Goal: Task Accomplishment & Management: Use online tool/utility

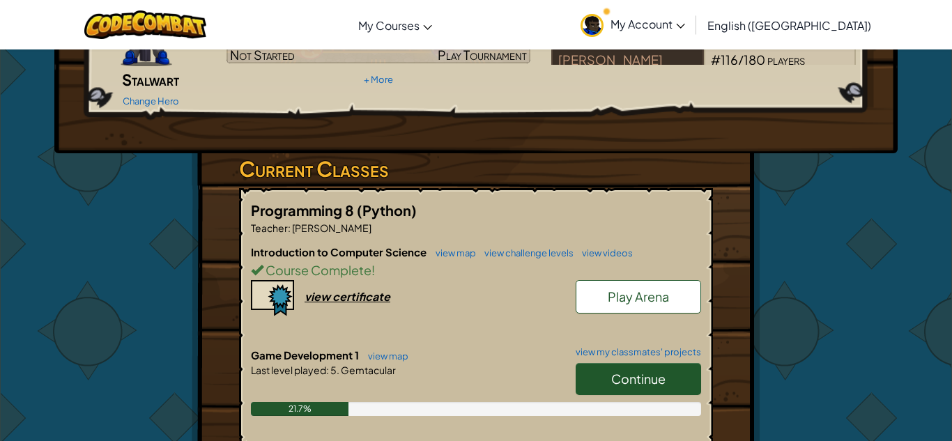
scroll to position [169, 0]
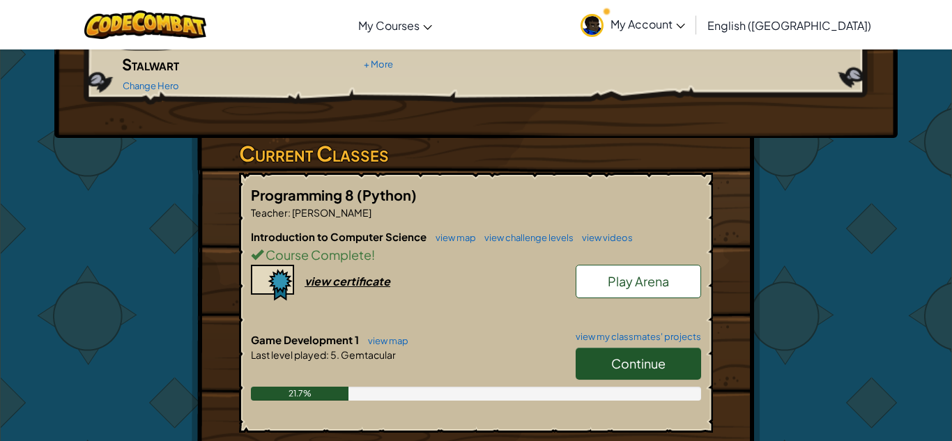
click at [601, 348] on link "Continue" at bounding box center [637, 364] width 125 height 32
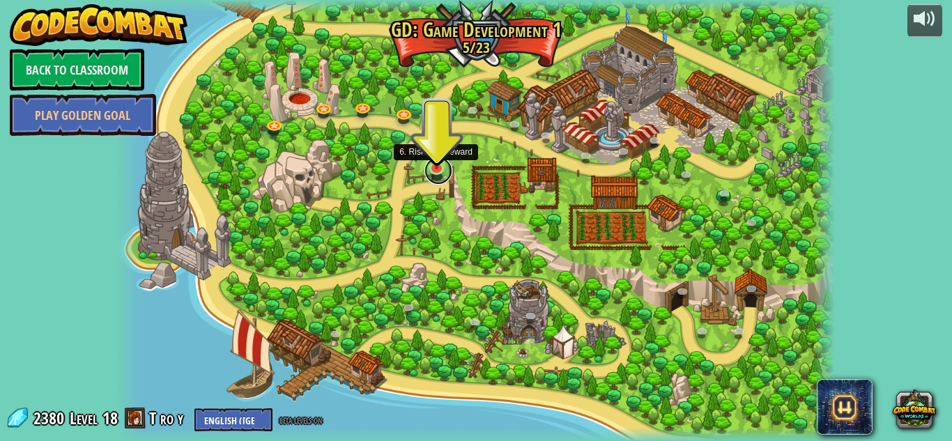
click at [438, 175] on link at bounding box center [438, 171] width 28 height 28
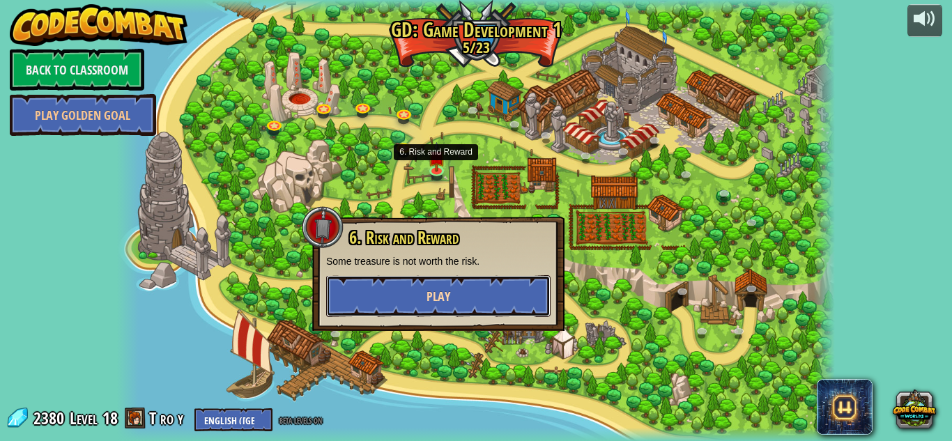
click at [502, 288] on button "Play" at bounding box center [438, 296] width 224 height 42
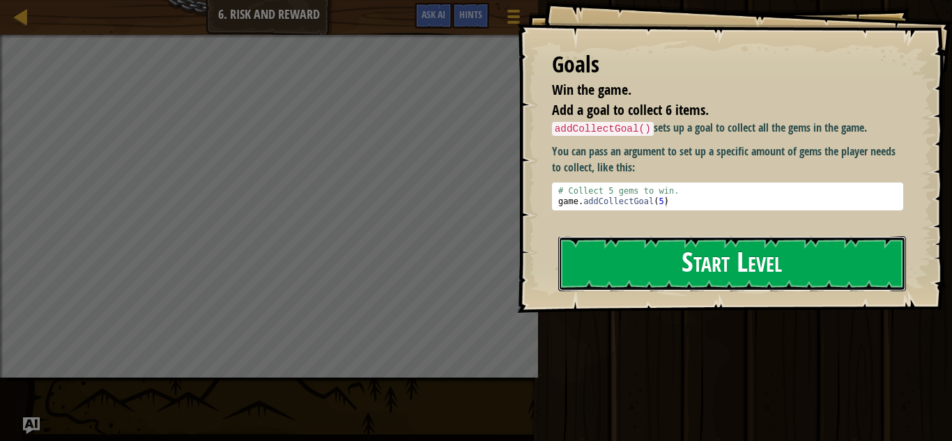
click at [630, 242] on button "Start Level" at bounding box center [732, 263] width 348 height 55
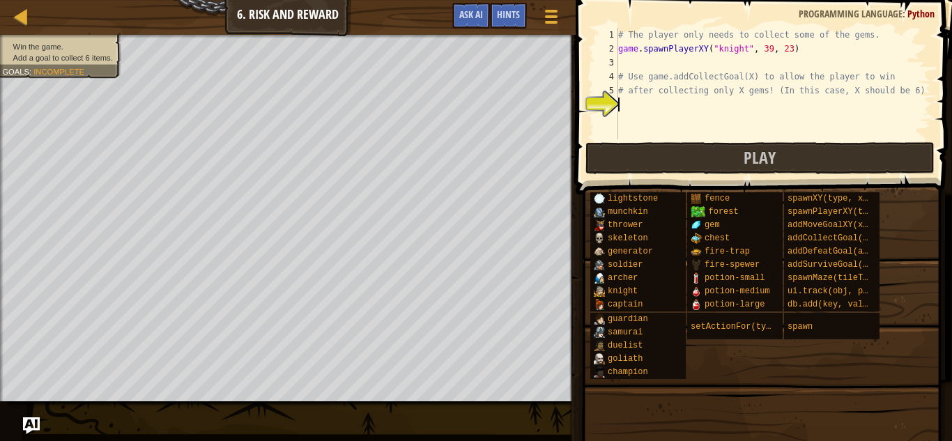
type textarea "h"
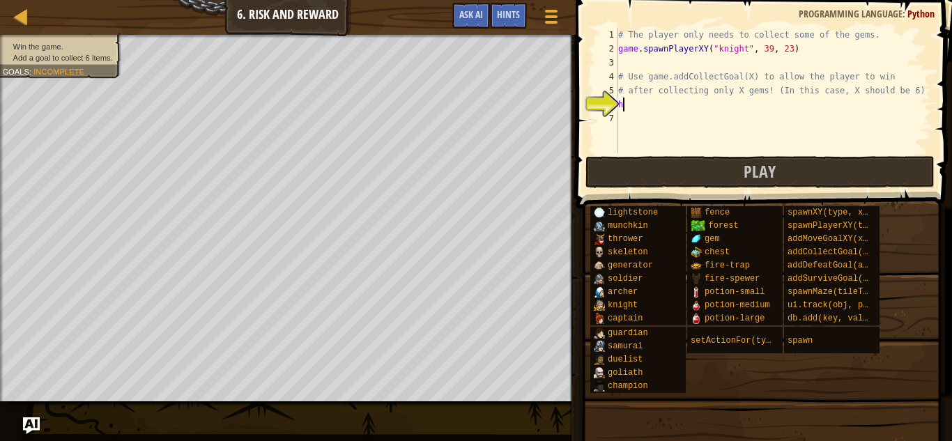
scroll to position [6, 0]
type textarea "g"
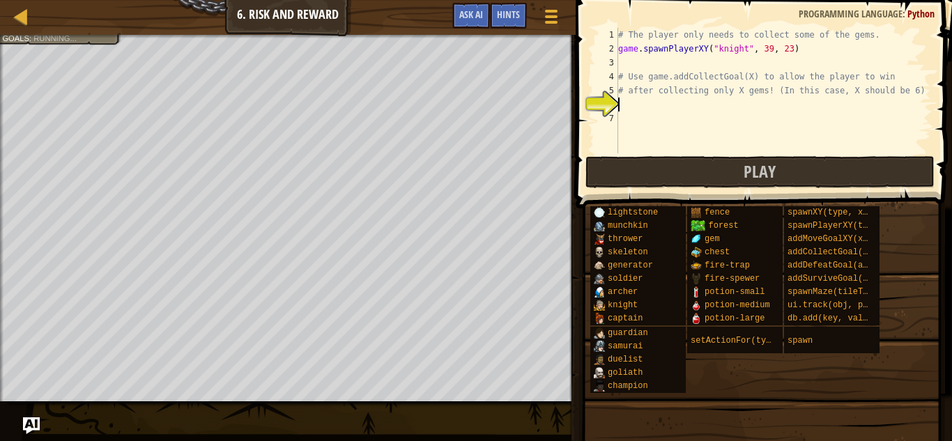
type textarea "h"
type textarea "g"
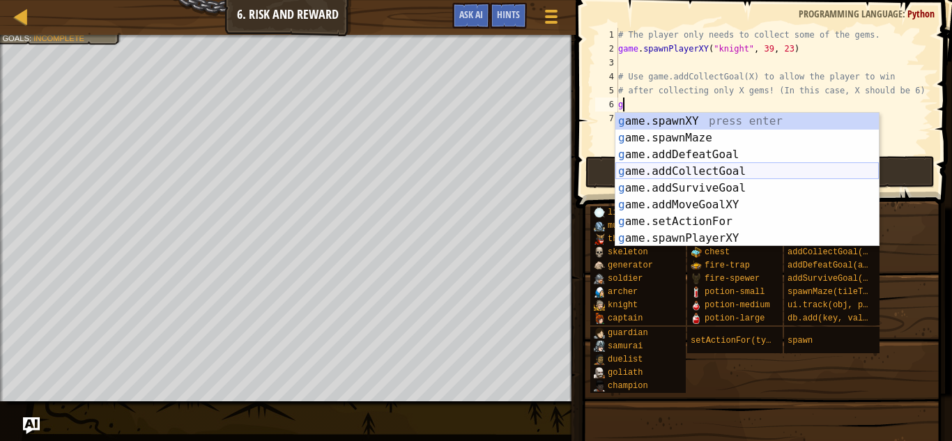
click at [737, 174] on div "g ame.spawnXY press enter g ame.spawnMaze press enter g ame.addDefeatGoal press…" at bounding box center [746, 196] width 263 height 167
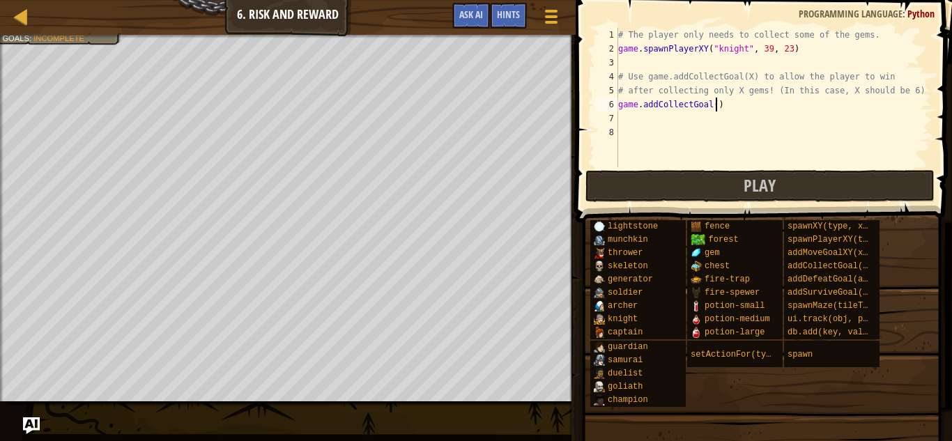
click at [715, 104] on div "# The player only needs to collect some of the gems. game . spawnPlayerXY ( "kn…" at bounding box center [773, 111] width 316 height 167
type textarea "game.addCollectGoal(2)"
click at [722, 121] on div "# The player only needs to collect some of the gems. game . spawnPlayerXY ( "kn…" at bounding box center [773, 111] width 316 height 167
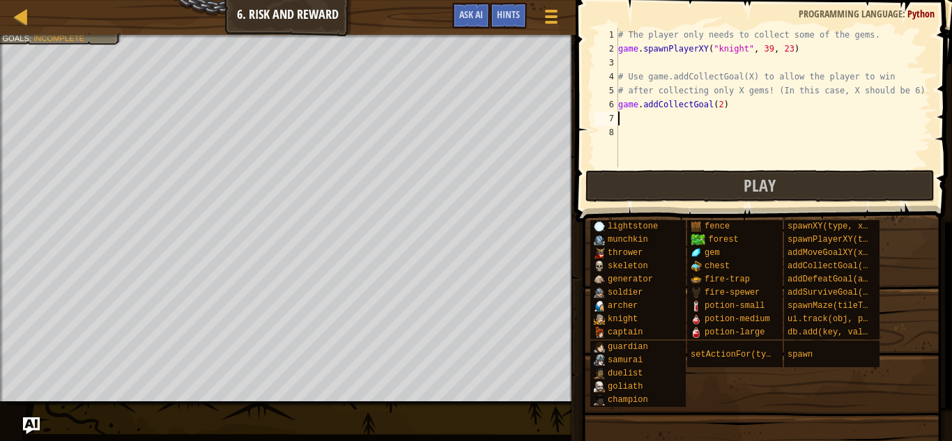
type textarea "h"
type textarea "g"
click at [770, 182] on span "Play" at bounding box center [759, 185] width 32 height 22
click at [720, 107] on div "# The player only needs to collect some of the gems. game . spawnPlayerXY ( "kn…" at bounding box center [773, 111] width 316 height 167
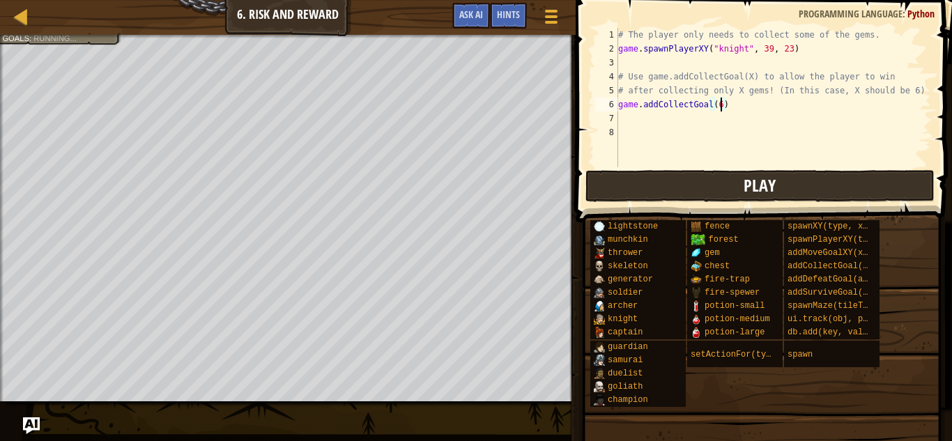
type textarea "game.addCollectGoal(6)"
click at [750, 194] on span "Play" at bounding box center [759, 185] width 32 height 22
click at [677, 175] on button "Play" at bounding box center [759, 186] width 349 height 32
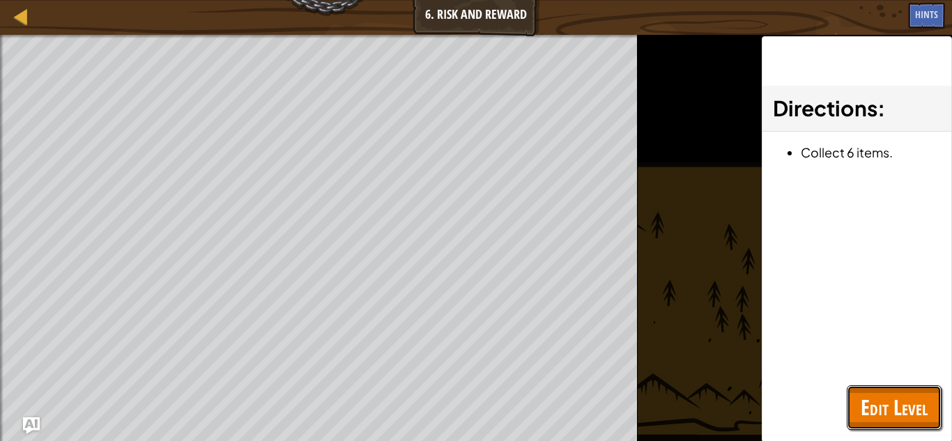
click at [858, 407] on button "Edit Level" at bounding box center [893, 407] width 95 height 45
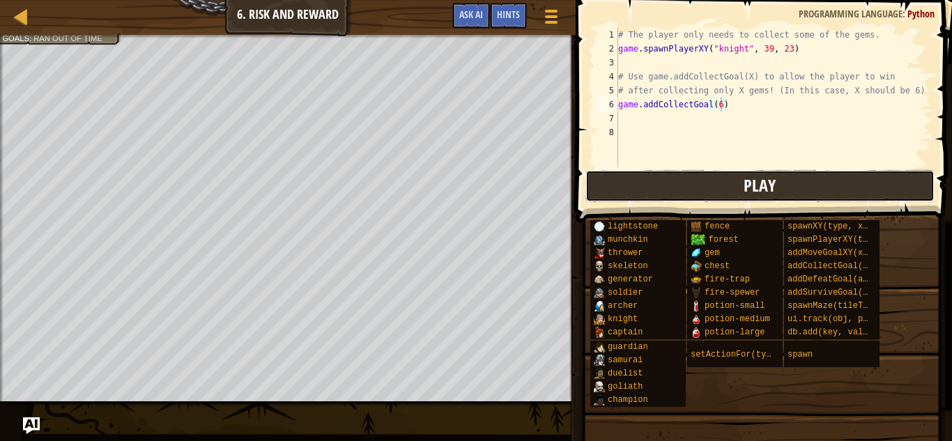
click at [716, 185] on button "Play" at bounding box center [759, 186] width 349 height 32
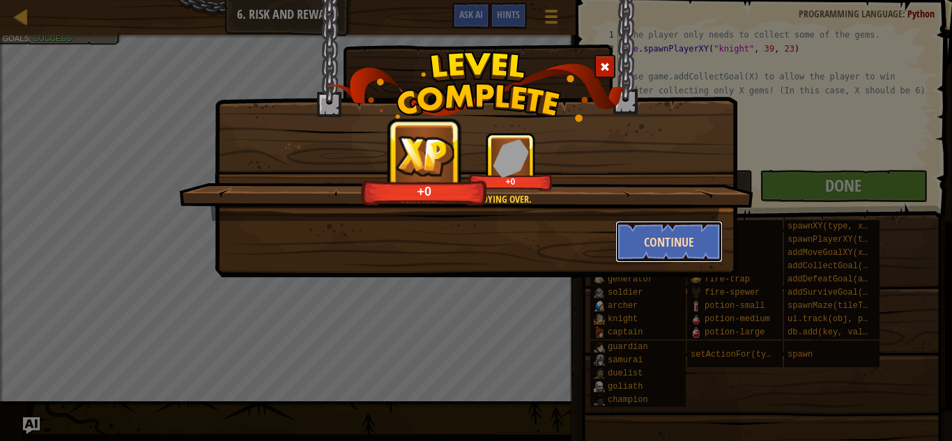
click at [680, 242] on button "Continue" at bounding box center [669, 242] width 108 height 42
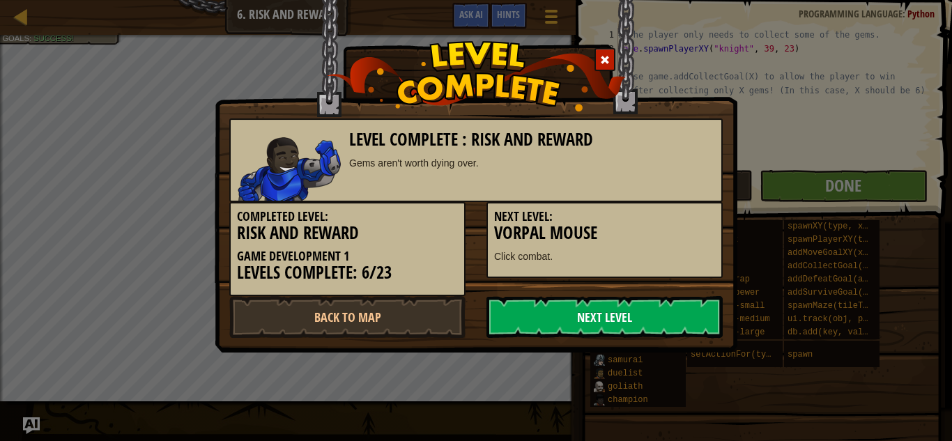
click at [545, 311] on link "Next Level" at bounding box center [604, 317] width 236 height 42
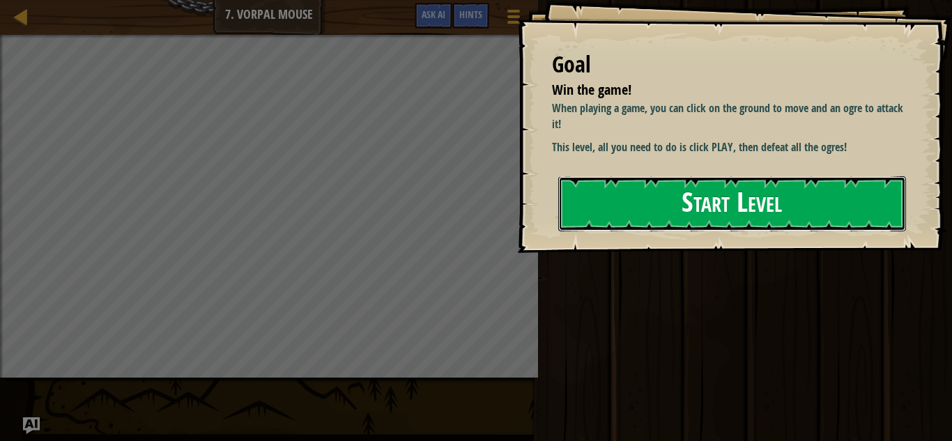
click at [574, 187] on button "Start Level" at bounding box center [732, 203] width 348 height 55
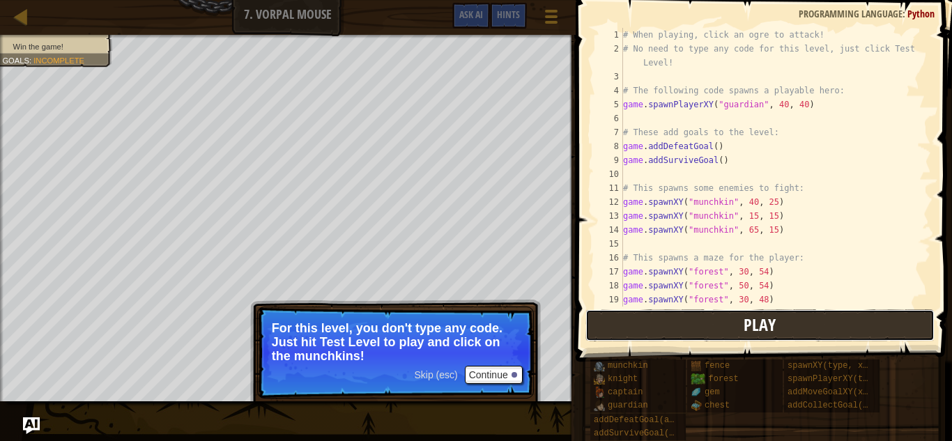
click at [632, 332] on button "Play" at bounding box center [759, 325] width 349 height 32
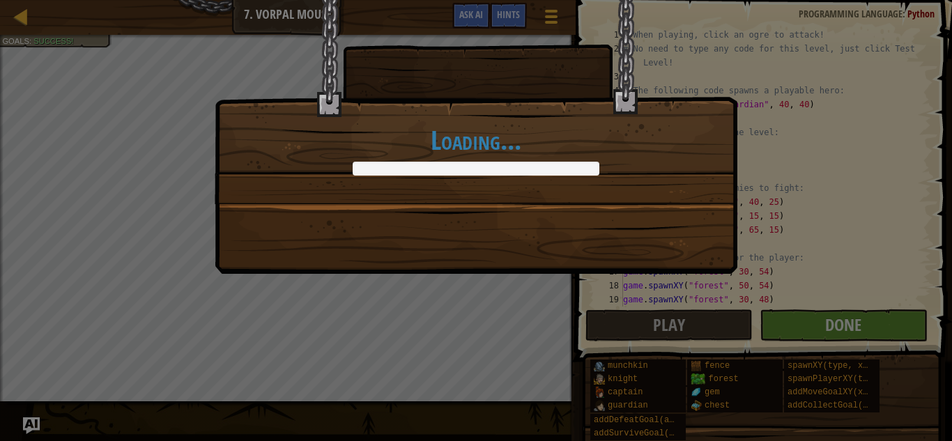
click at [904, 327] on div "Loading..." at bounding box center [476, 220] width 952 height 441
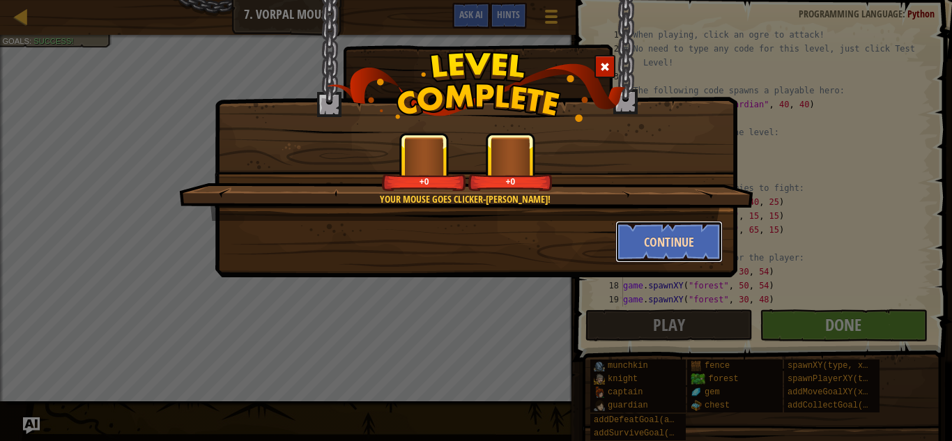
click at [662, 249] on button "Continue" at bounding box center [669, 242] width 108 height 42
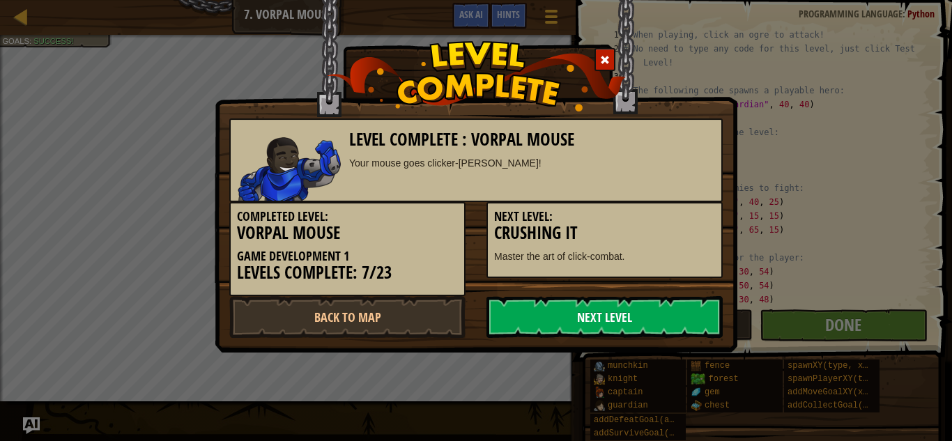
click at [696, 307] on link "Next Level" at bounding box center [604, 317] width 236 height 42
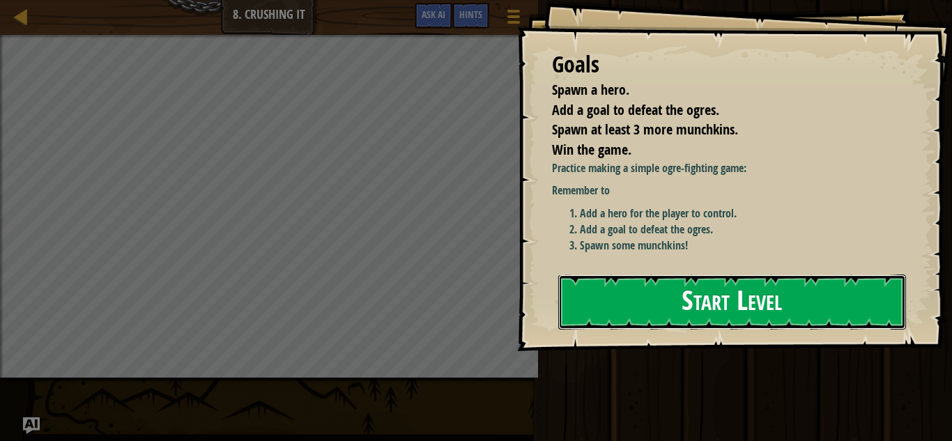
click at [640, 274] on button "Start Level" at bounding box center [732, 301] width 348 height 55
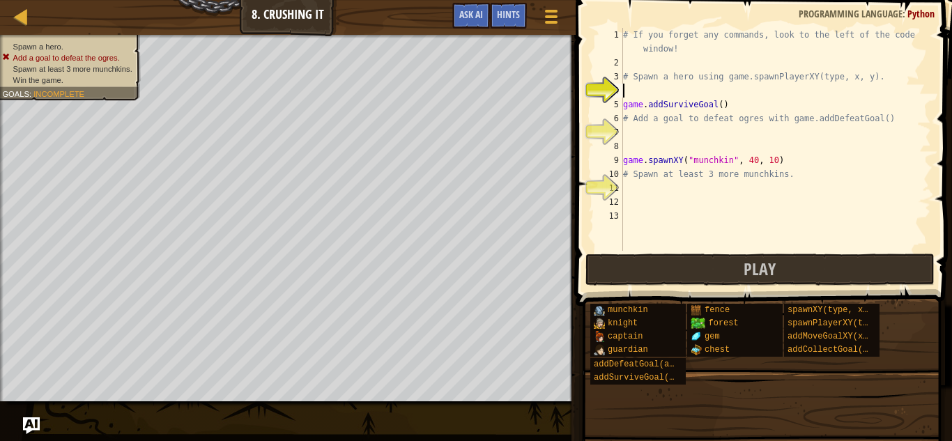
type textarea "g"
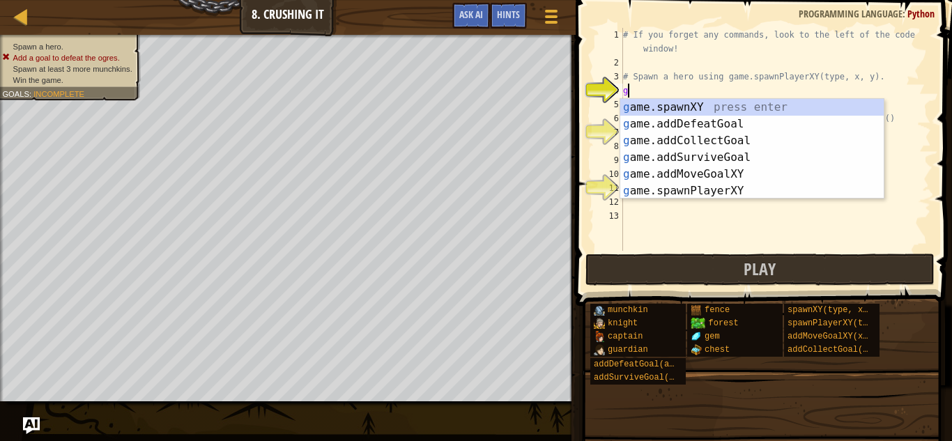
scroll to position [6, 0]
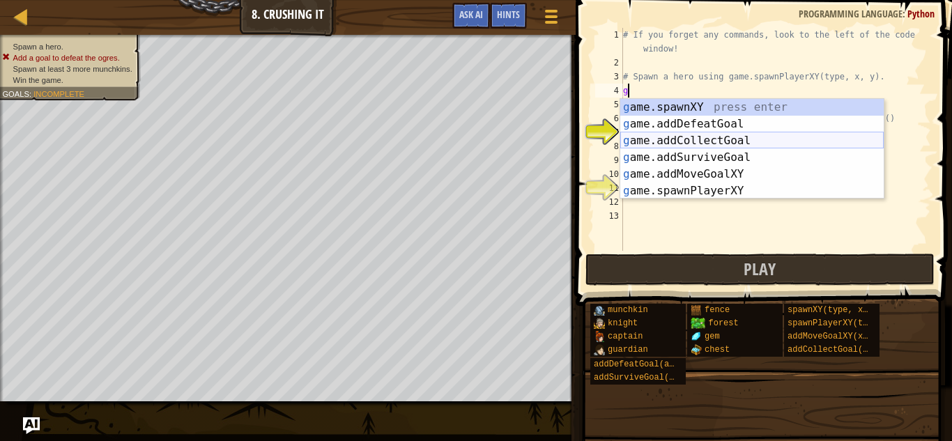
click at [683, 142] on div "g ame.spawnXY press enter g ame.addDefeatGoal press enter g ame.addCollectGoal …" at bounding box center [751, 166] width 263 height 134
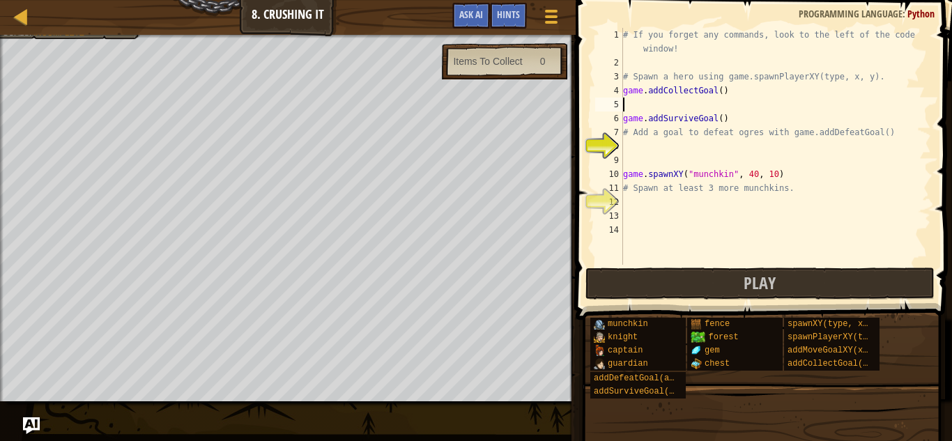
click at [695, 89] on div "# If you forget any commands, look to the left of the code window! # Spawn a he…" at bounding box center [775, 167] width 311 height 279
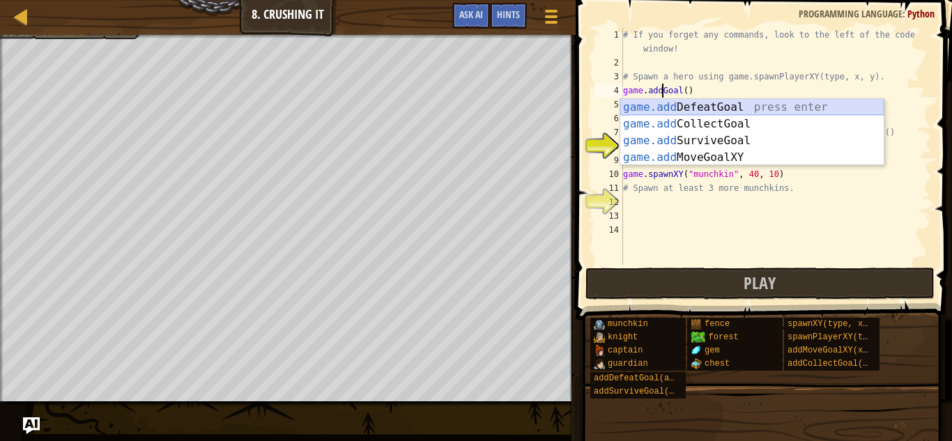
click at [716, 107] on div "game.add DefeatGoal press enter game.add CollectGoal press enter game.add Survi…" at bounding box center [751, 149] width 263 height 100
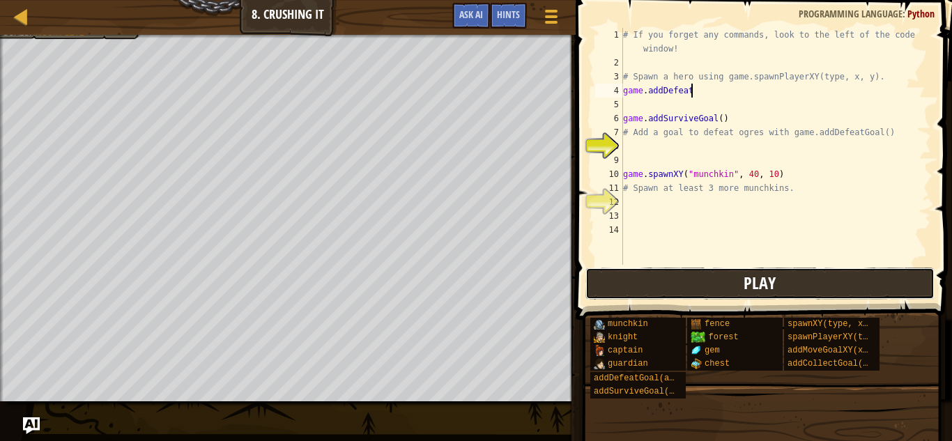
click at [764, 268] on button "Play" at bounding box center [759, 284] width 349 height 32
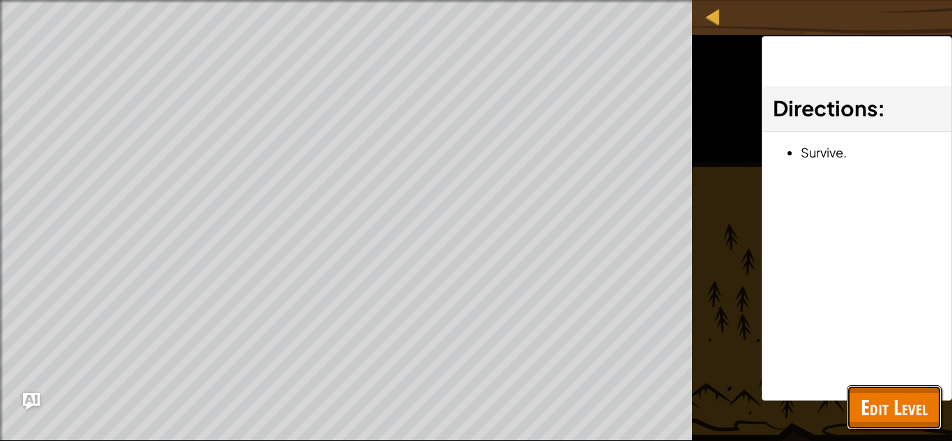
click at [885, 398] on span "Edit Level" at bounding box center [893, 407] width 67 height 29
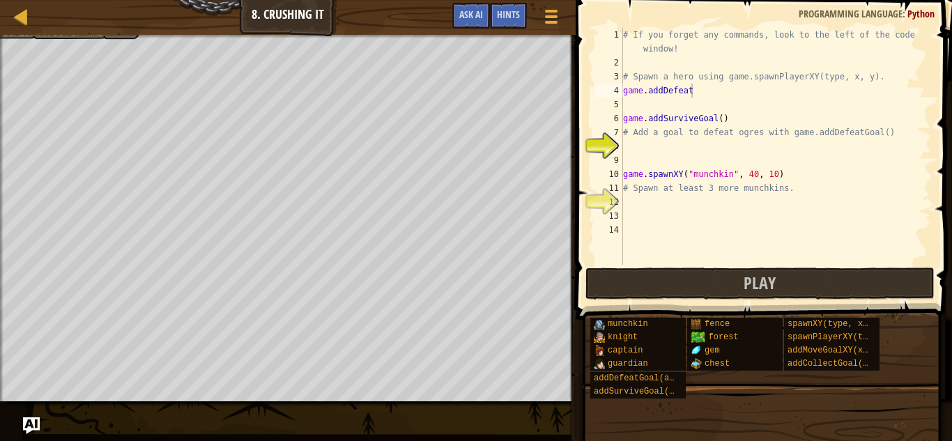
type textarea "# Add a goal to defeat ogres with game.addDefeatGoal()"
click at [705, 138] on div "# If you forget any commands, look to the left of the code window! # Spawn a he…" at bounding box center [775, 167] width 311 height 279
click at [709, 149] on div "# If you forget any commands, look to the left of the code window! # Spawn a he…" at bounding box center [775, 167] width 311 height 279
click at [730, 278] on button "Play" at bounding box center [759, 284] width 349 height 32
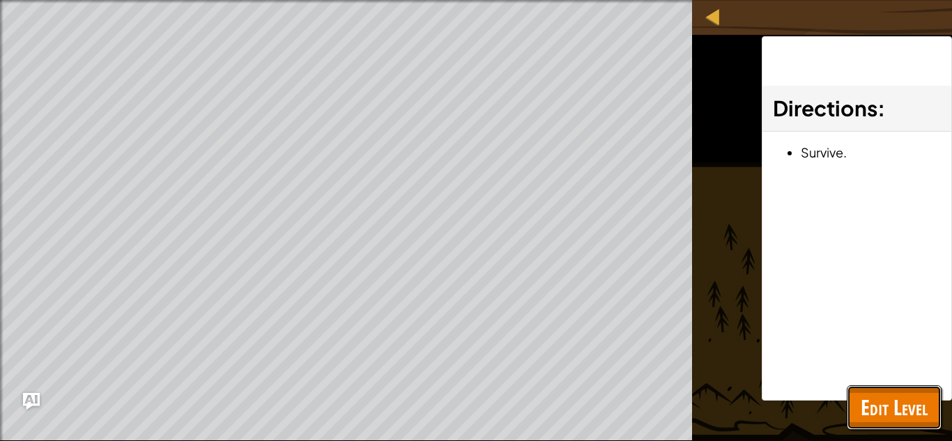
click at [912, 422] on button "Edit Level" at bounding box center [893, 407] width 95 height 45
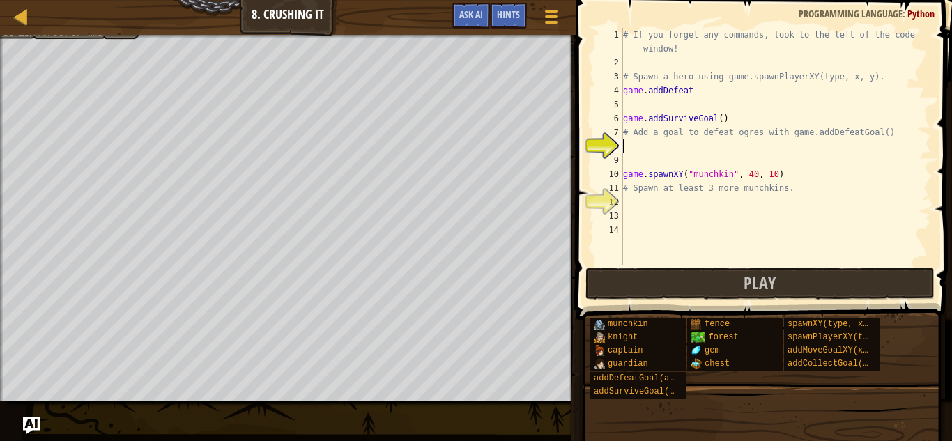
click at [637, 146] on div "# If you forget any commands, look to the left of the code window! # Spawn a he…" at bounding box center [775, 167] width 311 height 279
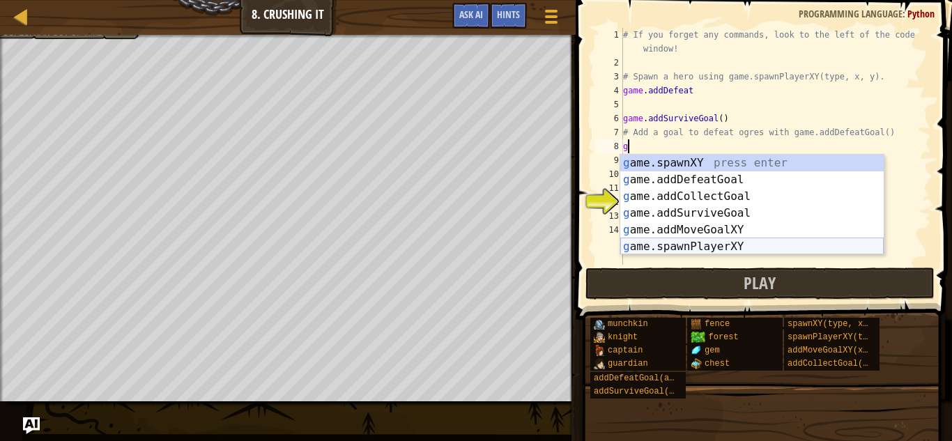
click at [698, 240] on div "g ame.spawnXY press enter g ame.addDefeatGoal press enter g ame.addCollectGoal …" at bounding box center [751, 222] width 263 height 134
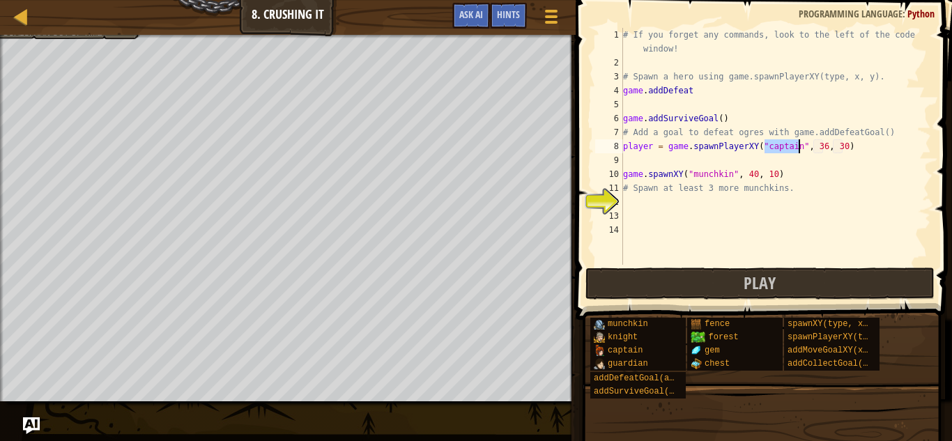
type textarea "player = game.spawnPlayerXY("captain", 36, 30)"
click at [807, 287] on button "Play" at bounding box center [759, 284] width 349 height 32
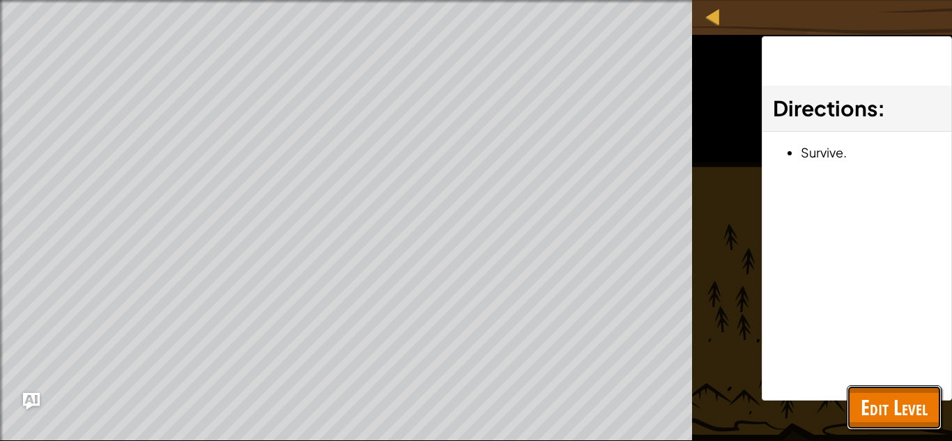
click at [884, 424] on button "Edit Level" at bounding box center [893, 407] width 95 height 45
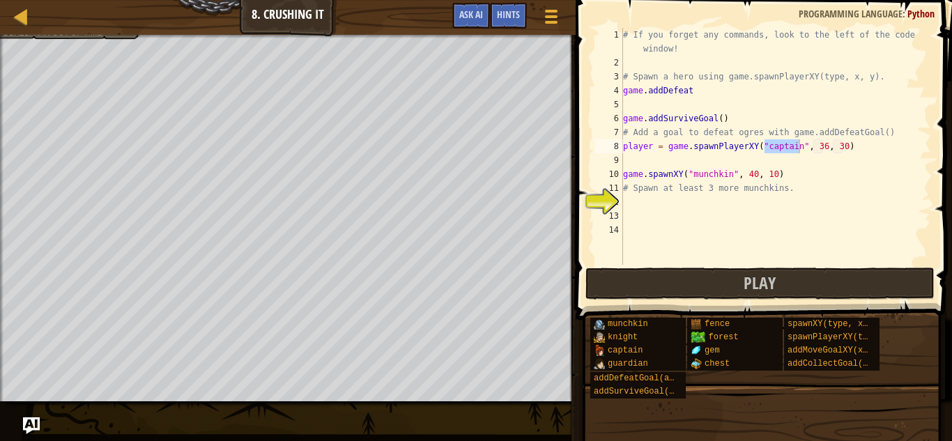
click at [697, 203] on div "# If you forget any commands, look to the left of the code window! # Spawn a he…" at bounding box center [775, 167] width 311 height 279
type textarea "h"
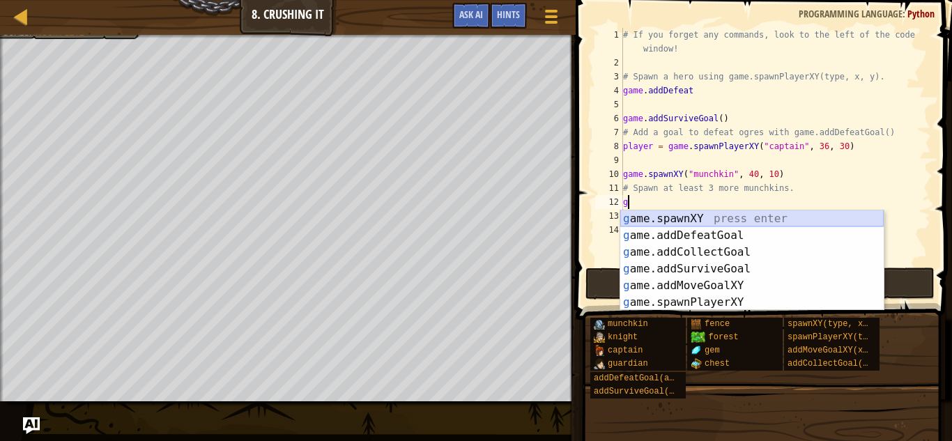
click at [696, 223] on div "g ame.spawnXY press enter g ame.addDefeatGoal press enter g ame.addCollectGoal …" at bounding box center [751, 277] width 263 height 134
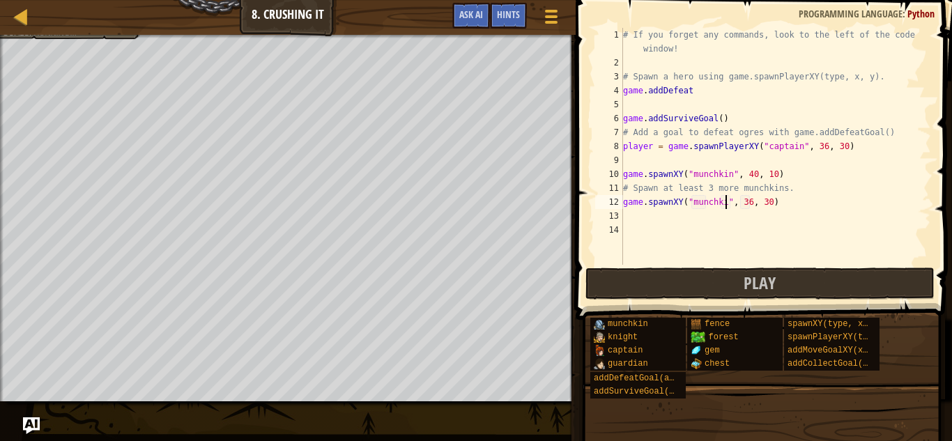
scroll to position [6, 15]
type textarea "game.spawnXY("munchkin", 36, 30)"
click at [720, 217] on div "# If you forget any commands, look to the left of the code window! # Spawn a he…" at bounding box center [775, 167] width 311 height 279
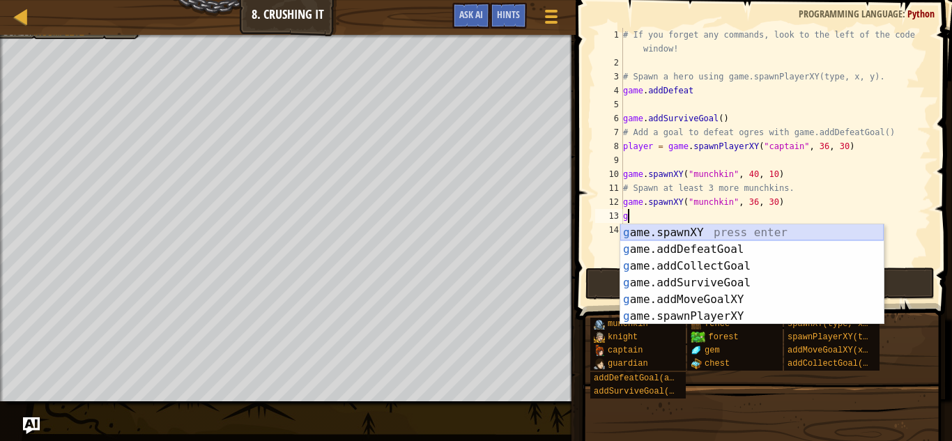
click at [759, 235] on div "g ame.spawnXY press enter g ame.addDefeatGoal press enter g ame.addCollectGoal …" at bounding box center [751, 291] width 263 height 134
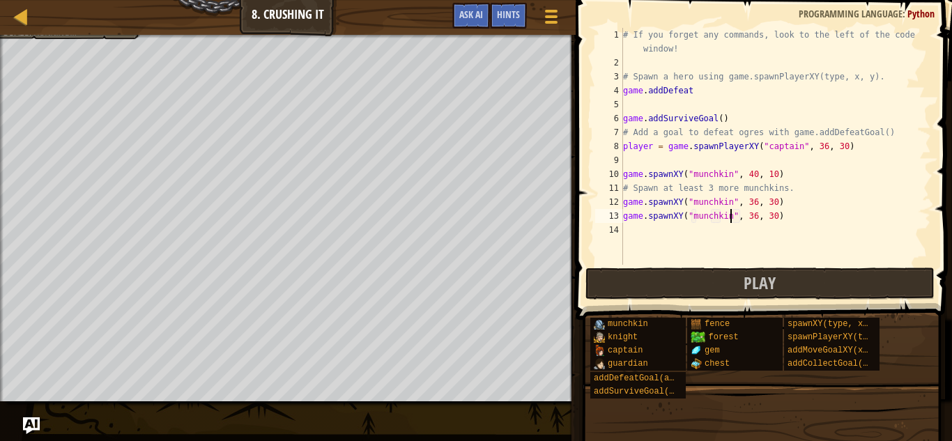
scroll to position [6, 15]
click at [753, 217] on div "# If you forget any commands, look to the left of the code window! # Spawn a he…" at bounding box center [775, 167] width 311 height 279
click at [754, 201] on div "# If you forget any commands, look to the left of the code window! # Spawn a he…" at bounding box center [775, 167] width 311 height 279
type textarea "game.spawnXY("munchkin", 33, 30)"
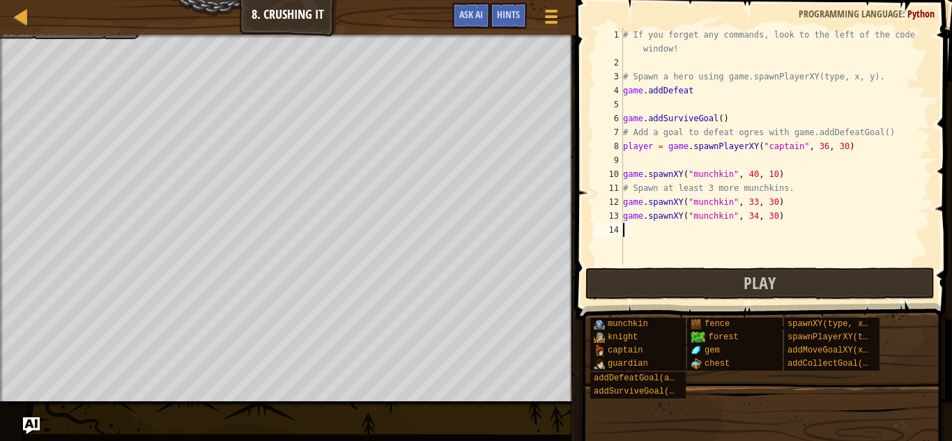
click at [768, 233] on div "# If you forget any commands, look to the left of the code window! # Spawn a he…" at bounding box center [775, 167] width 311 height 279
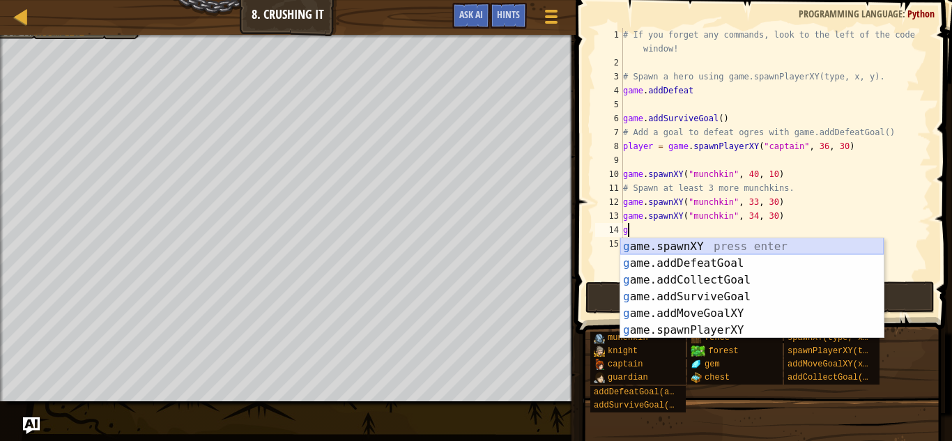
click at [777, 247] on div "g ame.spawnXY press enter g ame.addDefeatGoal press enter g ame.addCollectGoal …" at bounding box center [751, 305] width 263 height 134
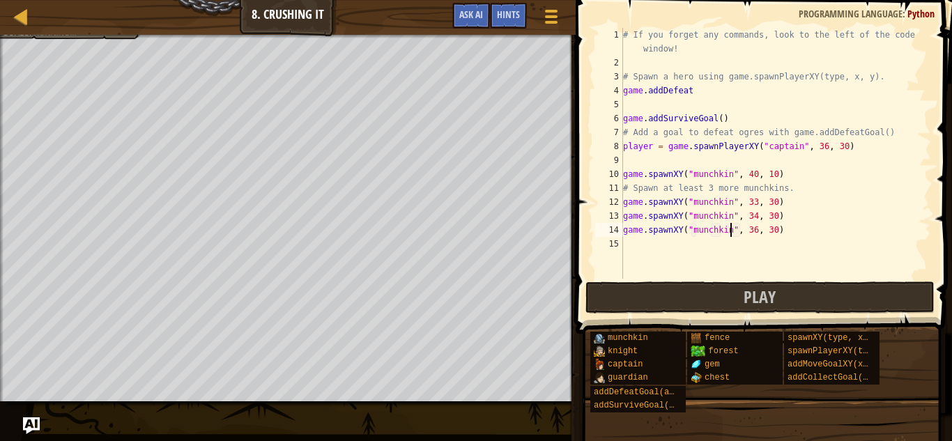
scroll to position [6, 15]
click at [754, 228] on div "# If you forget any commands, look to the left of the code window! # Spawn a he…" at bounding box center [775, 174] width 311 height 293
click at [798, 295] on button "Play" at bounding box center [759, 297] width 349 height 32
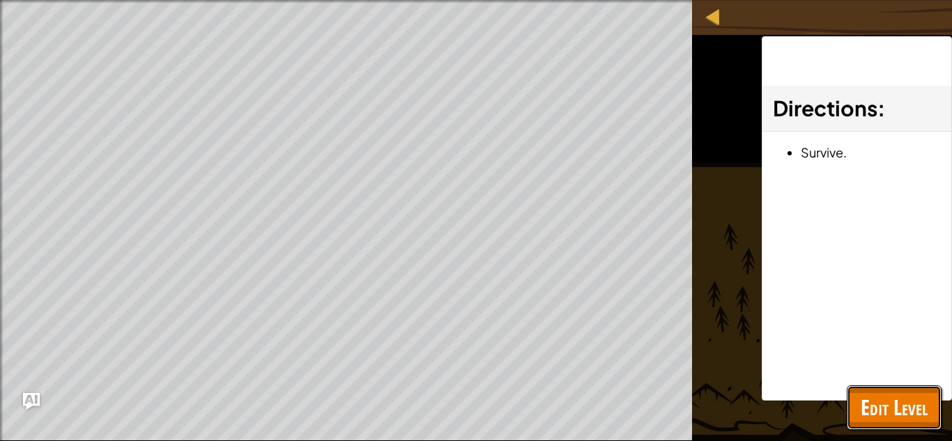
click at [871, 394] on span "Edit Level" at bounding box center [893, 407] width 67 height 29
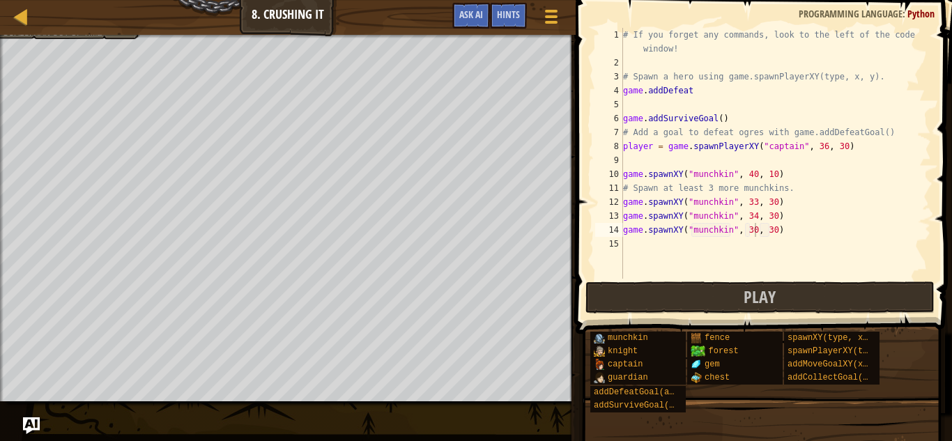
click at [711, 90] on div "# If you forget any commands, look to the left of the code window! # Spawn a he…" at bounding box center [775, 174] width 311 height 293
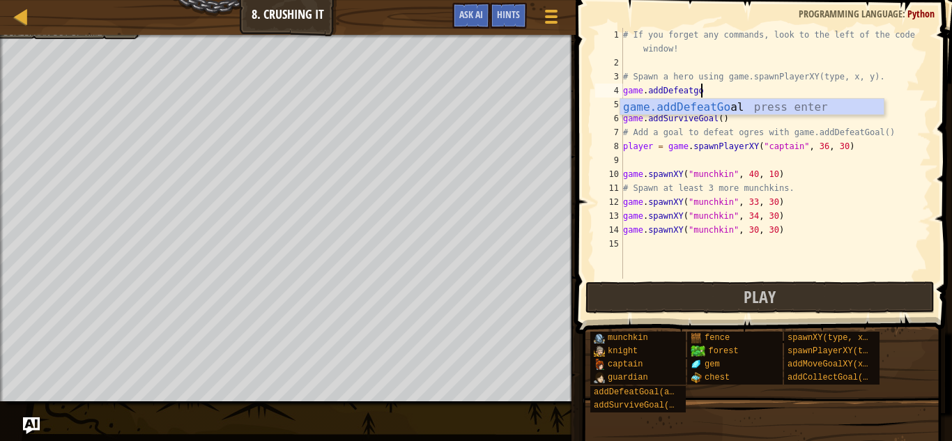
type textarea "game.addDefeatgoal"
click at [725, 102] on div "game.addDefeatGoal press enter" at bounding box center [751, 124] width 263 height 50
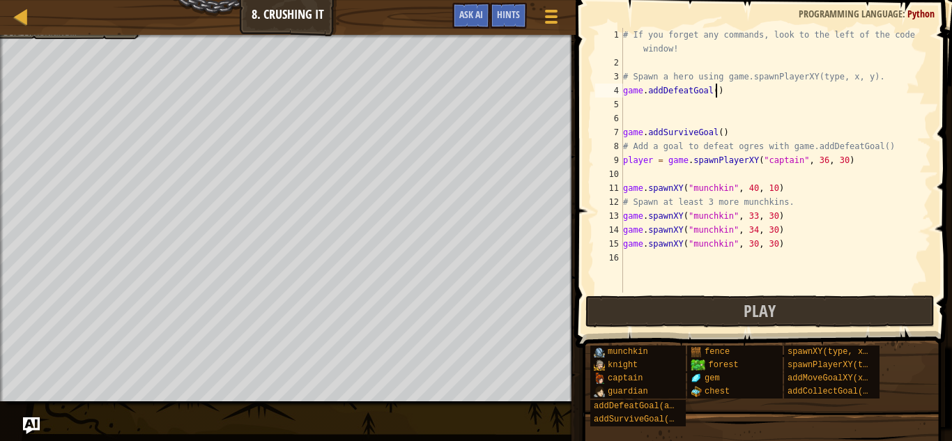
click at [717, 93] on div "# If you forget any commands, look to the left of the code window! # Spawn a he…" at bounding box center [775, 181] width 311 height 307
type textarea "game.addDefeatGoal()"
click at [683, 303] on button "Play" at bounding box center [759, 311] width 349 height 32
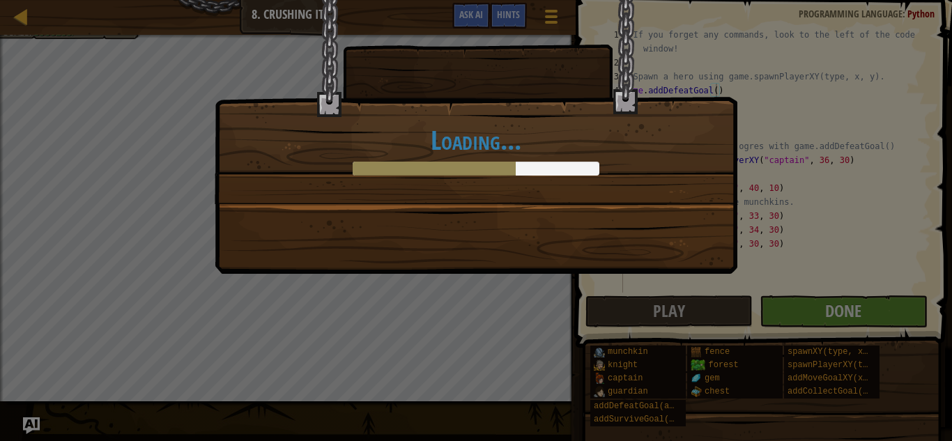
click at [777, 306] on div "Loading..." at bounding box center [476, 220] width 952 height 441
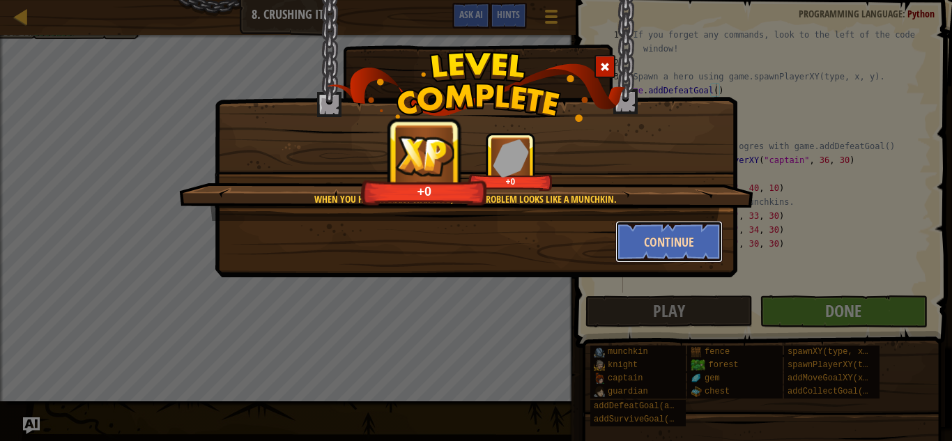
click at [643, 248] on button "Continue" at bounding box center [669, 242] width 108 height 42
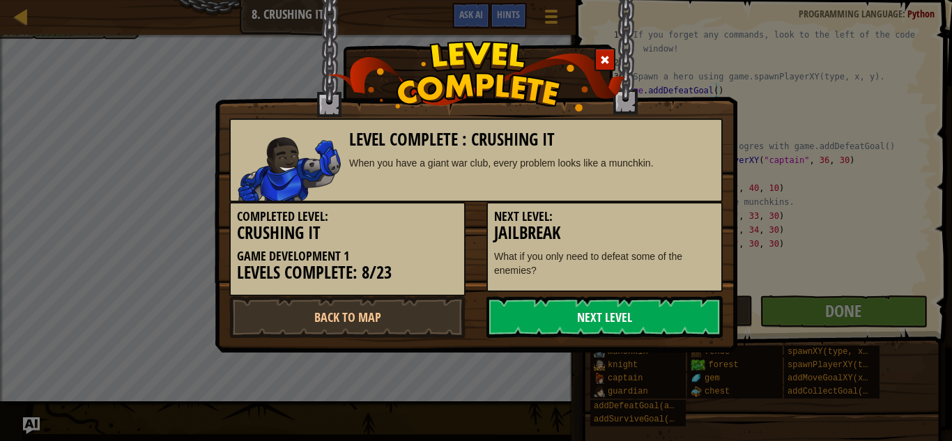
click at [680, 311] on link "Next Level" at bounding box center [604, 317] width 236 height 42
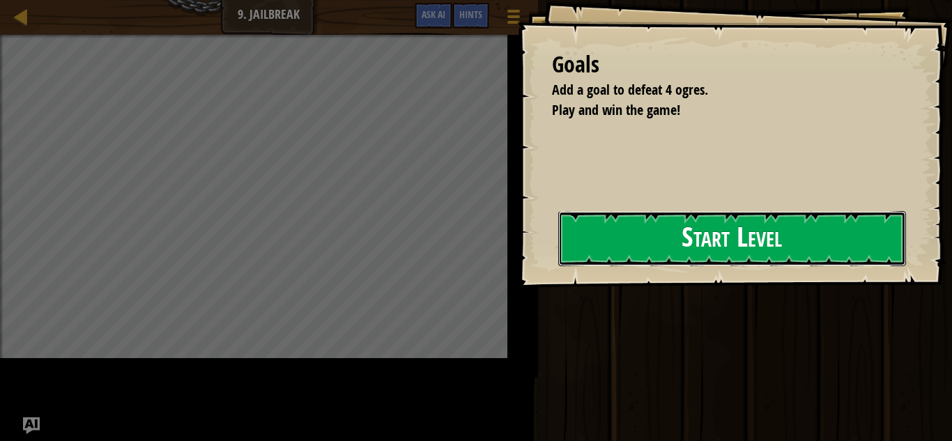
click at [603, 230] on button "Start Level" at bounding box center [732, 238] width 348 height 55
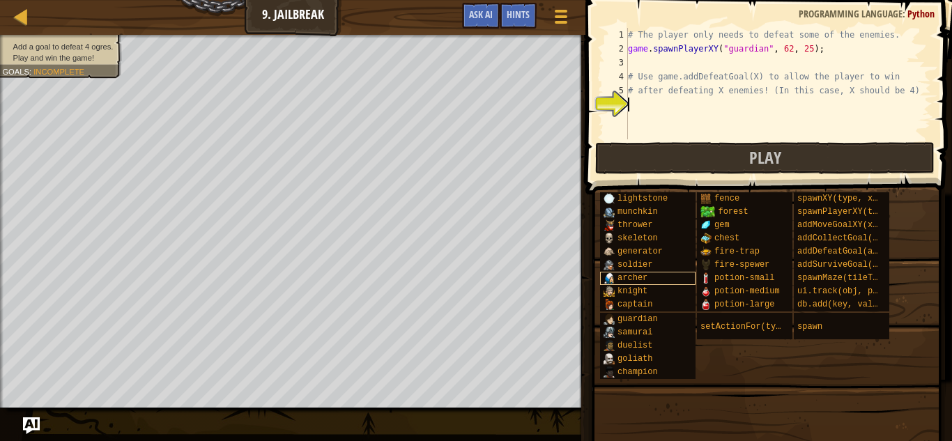
type textarea "g"
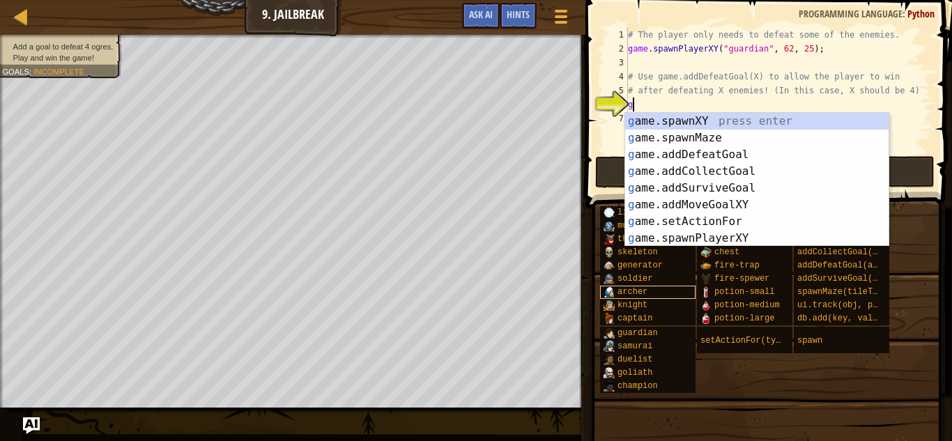
scroll to position [6, 0]
click at [812, 152] on div "g ame.spawnXY press enter g ame.spawnMaze press enter g ame.addDefeatGoal press…" at bounding box center [756, 196] width 263 height 167
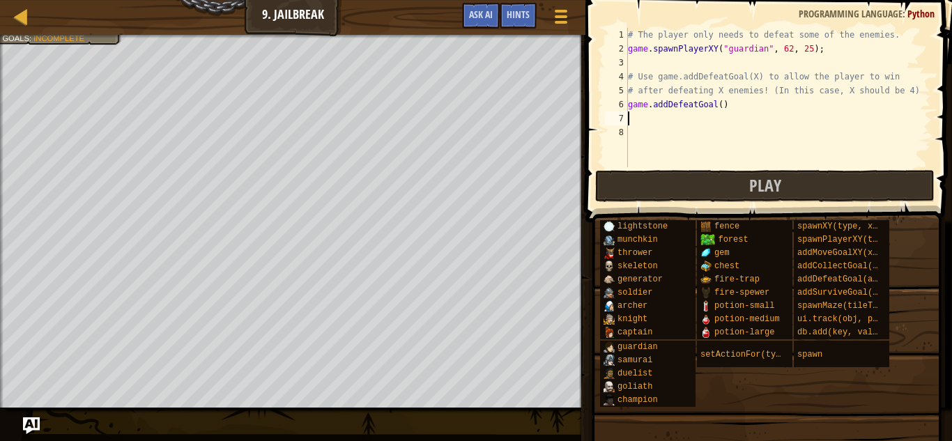
click at [721, 104] on div "# The player only needs to defeat some of the enemies. game . spawnPlayerXY ( "…" at bounding box center [778, 111] width 306 height 167
type textarea "game.addDefeatGoal(4)"
click at [739, 189] on button "Play" at bounding box center [764, 186] width 339 height 32
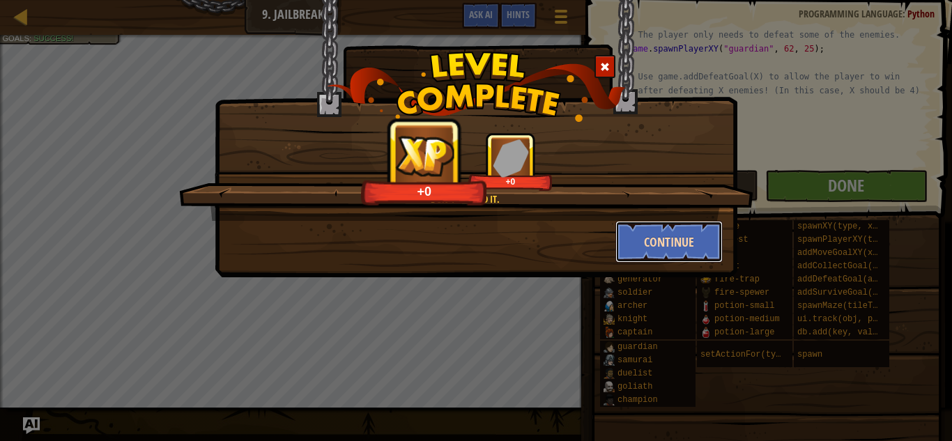
click at [632, 236] on button "Continue" at bounding box center [669, 242] width 108 height 42
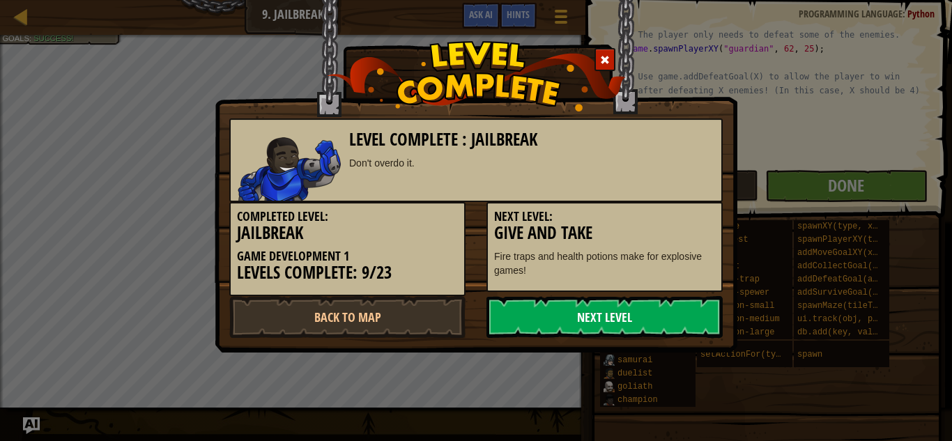
click at [684, 307] on link "Next Level" at bounding box center [604, 317] width 236 height 42
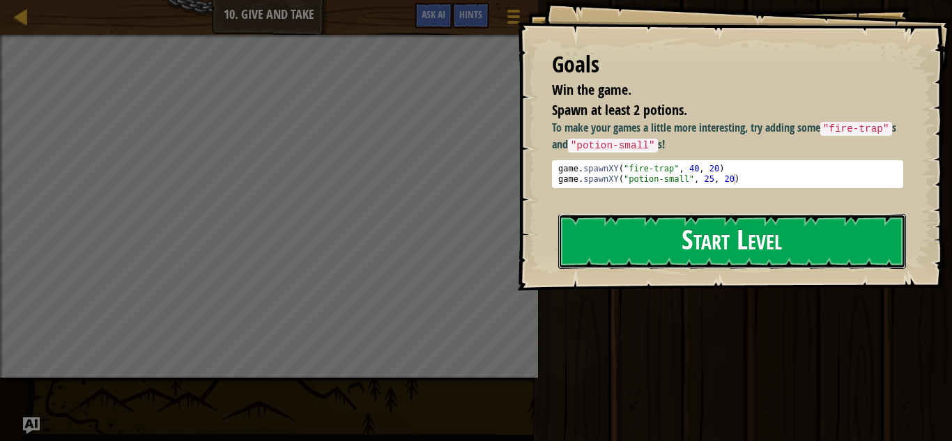
click at [607, 241] on button "Start Level" at bounding box center [732, 241] width 348 height 55
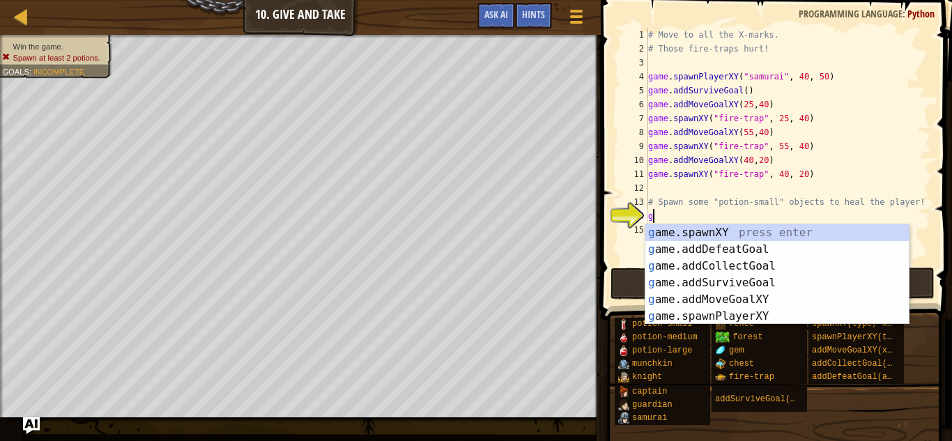
scroll to position [6, 0]
click at [768, 235] on div "g ame.spawnXY press enter g ame.addDefeatGoal press enter g ame.addCollectGoal …" at bounding box center [776, 291] width 263 height 134
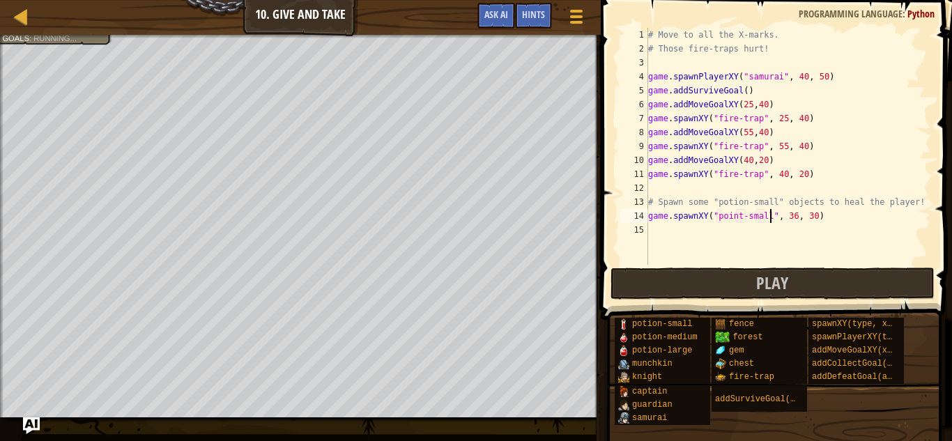
scroll to position [6, 17]
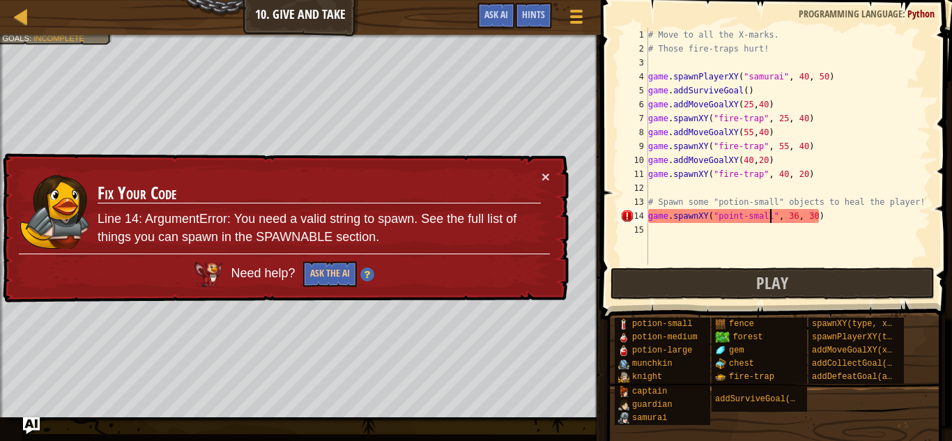
click at [793, 218] on div "# Move to all the X-marks. # Those fire-traps hurt! game . spawnPlayerXY ( "sam…" at bounding box center [788, 160] width 286 height 265
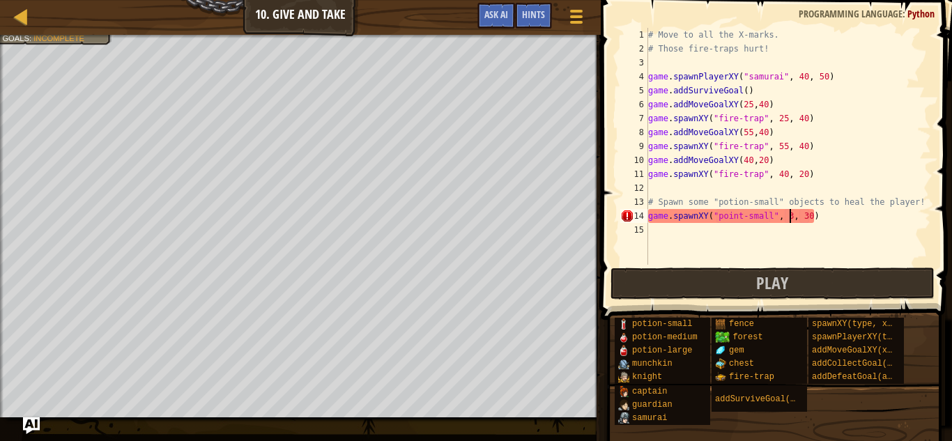
scroll to position [6, 21]
click at [814, 214] on div "# Move to all the X-marks. # Those fire-traps hurt! game . spawnPlayerXY ( "sam…" at bounding box center [788, 160] width 286 height 265
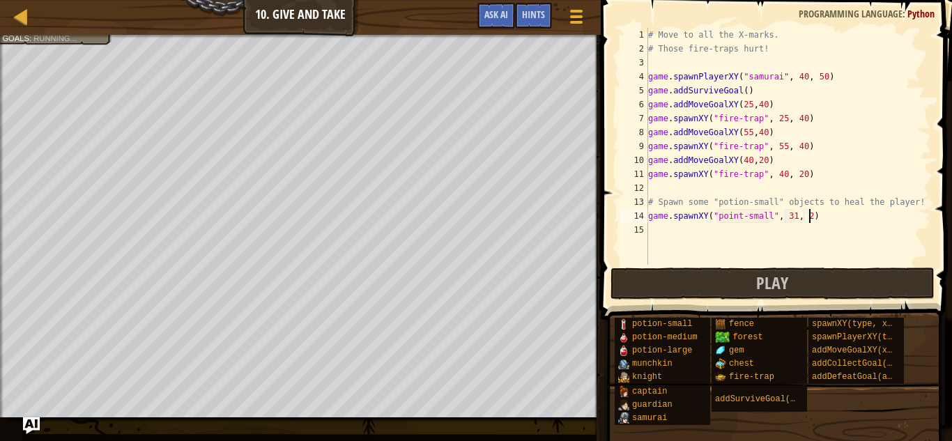
scroll to position [6, 24]
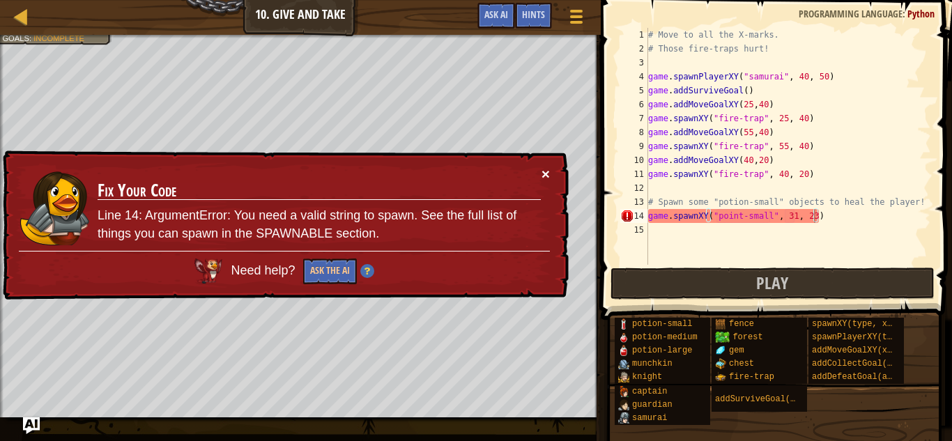
click at [548, 170] on button "×" at bounding box center [545, 173] width 8 height 15
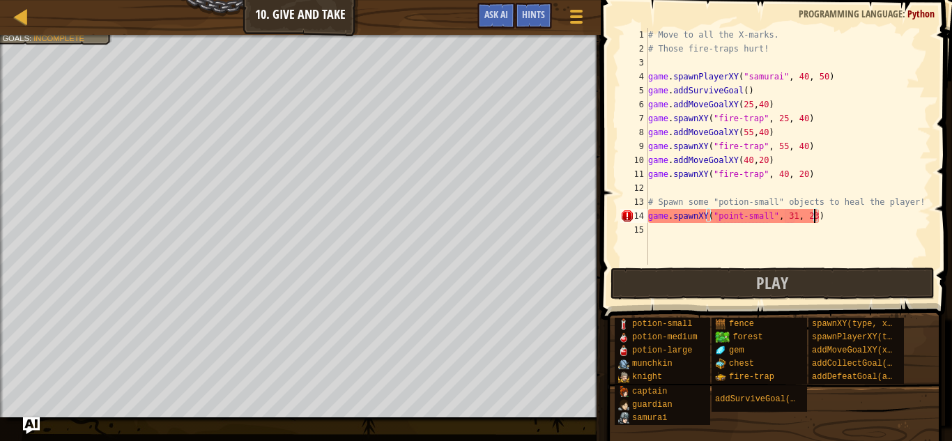
click at [828, 217] on div "# Move to all the X-marks. # Those fire-traps hurt! game . spawnPlayerXY ( "sam…" at bounding box center [788, 160] width 286 height 265
click at [727, 287] on button "Play" at bounding box center [772, 284] width 325 height 32
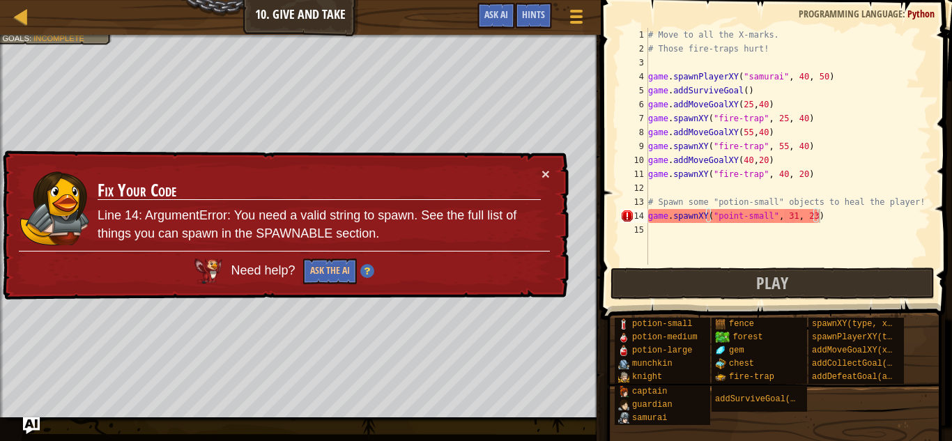
click at [769, 212] on div "# Move to all the X-marks. # Those fire-traps hurt! game . spawnPlayerXY ( "sam…" at bounding box center [788, 160] width 286 height 265
click at [739, 217] on div "# Move to all the X-marks. # Those fire-traps hurt! game . spawnPlayerXY ( "sam…" at bounding box center [788, 160] width 286 height 265
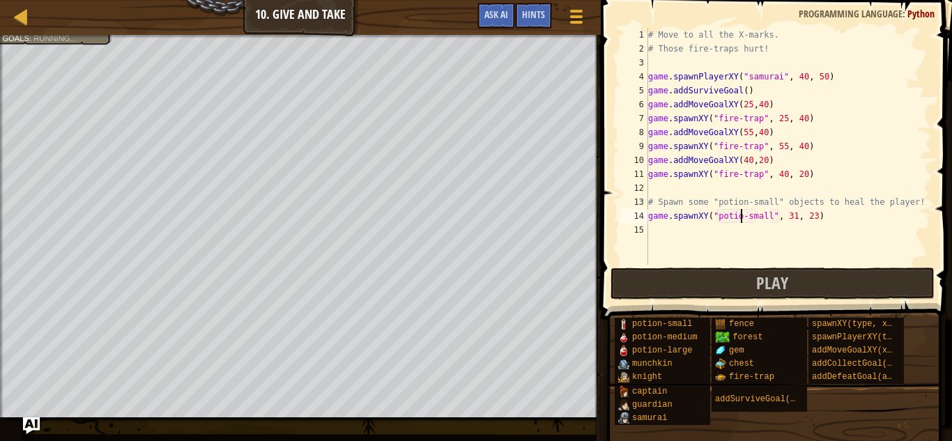
type textarea "game.spawnXY("potion-small", 31, 23)"
click at [831, 219] on div "# Move to all the X-marks. # Those fire-traps hurt! game . spawnPlayerXY ( "sam…" at bounding box center [788, 160] width 286 height 265
click at [691, 232] on div "# Move to all the X-marks. # Those fire-traps hurt! game . spawnPlayerXY ( "sam…" at bounding box center [788, 160] width 286 height 265
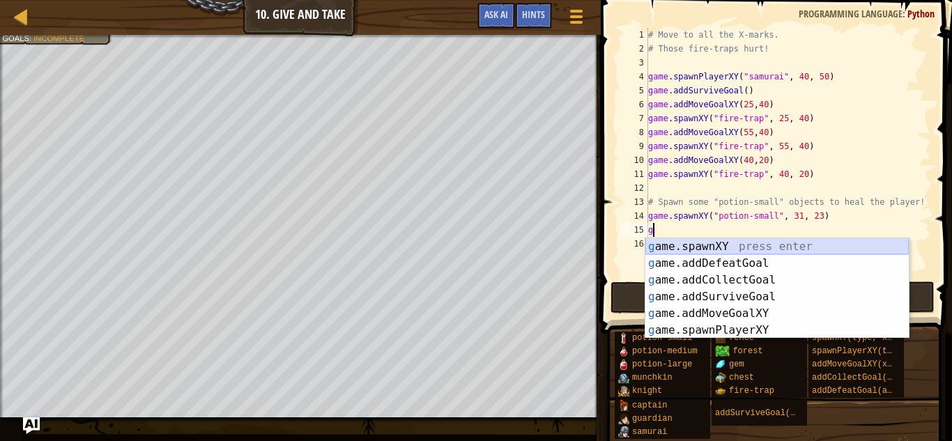
click at [713, 251] on div "g ame.spawnXY press enter g ame.addDefeatGoal press enter g ame.addCollectGoal …" at bounding box center [776, 305] width 263 height 134
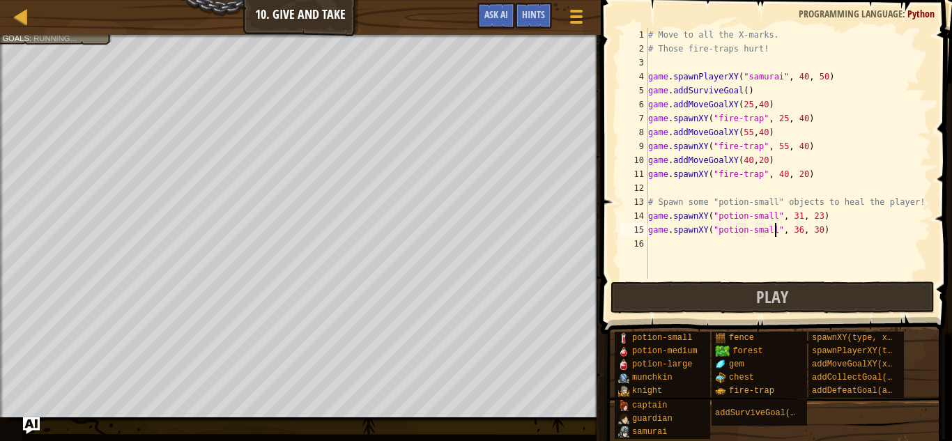
scroll to position [6, 18]
type textarea "game.spawnXY("potion-small", 36, 30)"
click at [697, 296] on button "Play" at bounding box center [772, 297] width 325 height 32
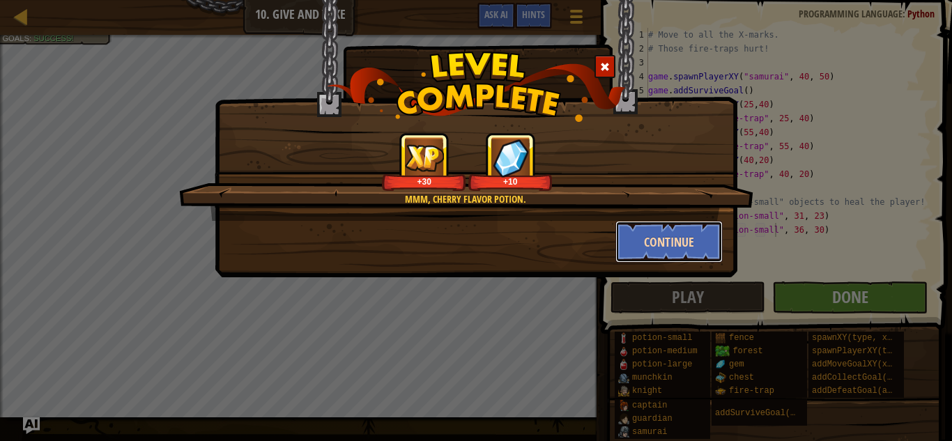
click at [633, 235] on button "Continue" at bounding box center [669, 242] width 108 height 42
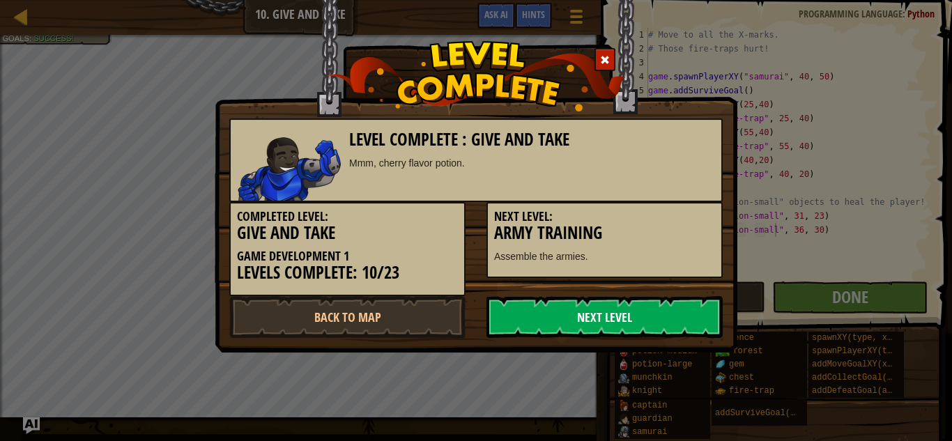
click at [513, 316] on link "Next Level" at bounding box center [604, 317] width 236 height 42
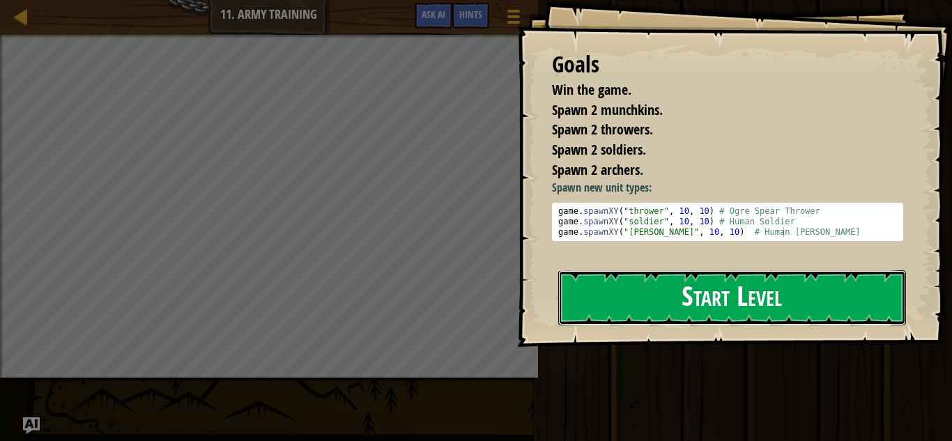
click at [626, 285] on button "Start Level" at bounding box center [732, 297] width 348 height 55
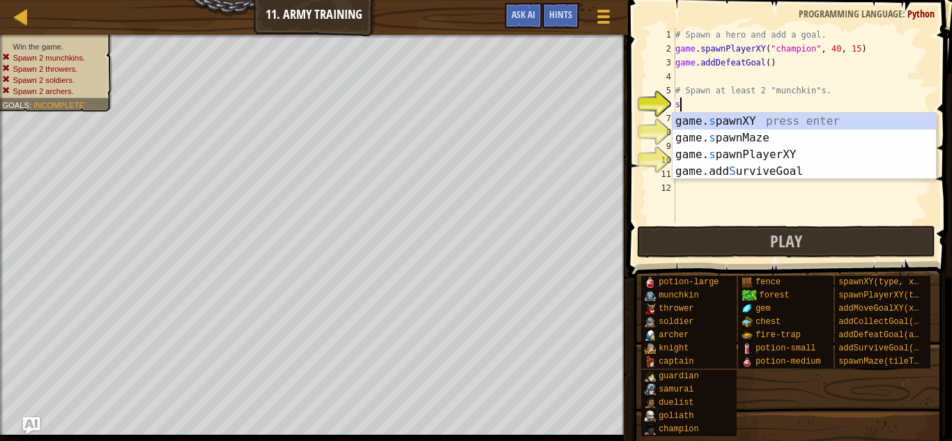
scroll to position [6, 0]
click at [809, 122] on div "game. s pawnXY press enter game. s pawnMaze press enter game. s pawnPlayerXY pr…" at bounding box center [803, 163] width 263 height 100
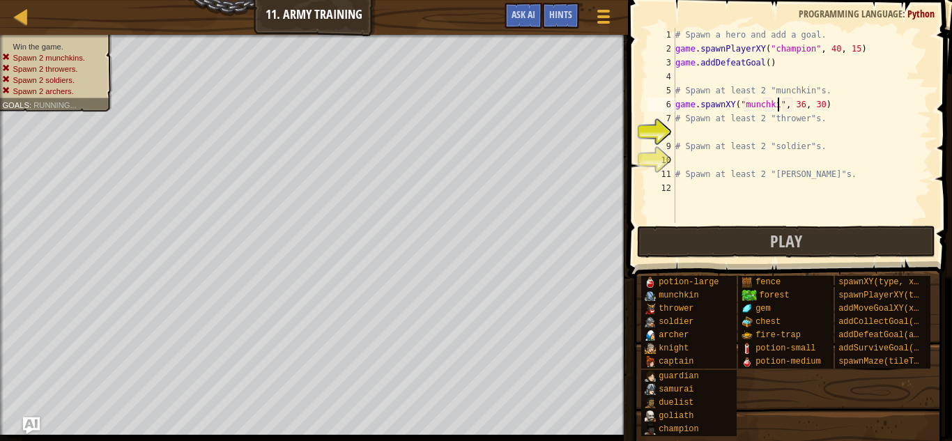
type textarea "game.spawnXY("munchkin", 36, 30)"
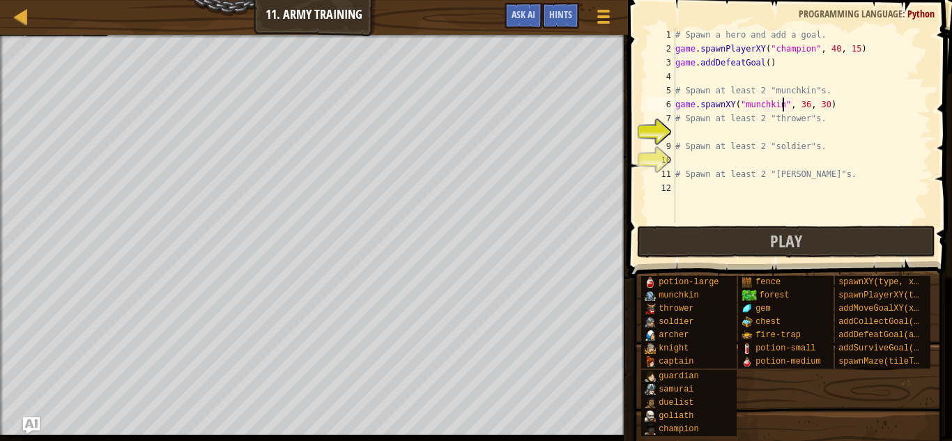
click at [851, 130] on div "# Spawn a hero and add a goal. game . spawnPlayerXY ( "champion" , 40 , 15 ) ga…" at bounding box center [801, 139] width 258 height 223
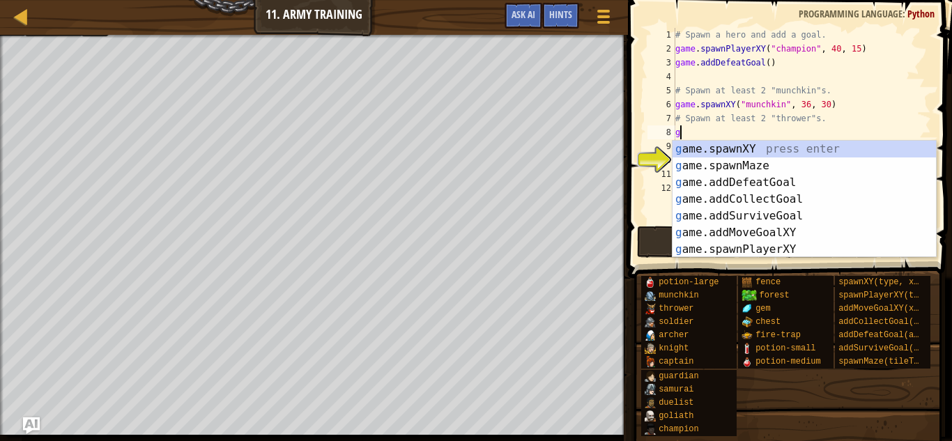
click at [860, 107] on div "# Spawn a hero and add a goal. game . spawnPlayerXY ( "champion" , 40 , 15 ) ga…" at bounding box center [801, 139] width 258 height 223
type textarea "game.spawnXY("munchkin", 36, 30)"
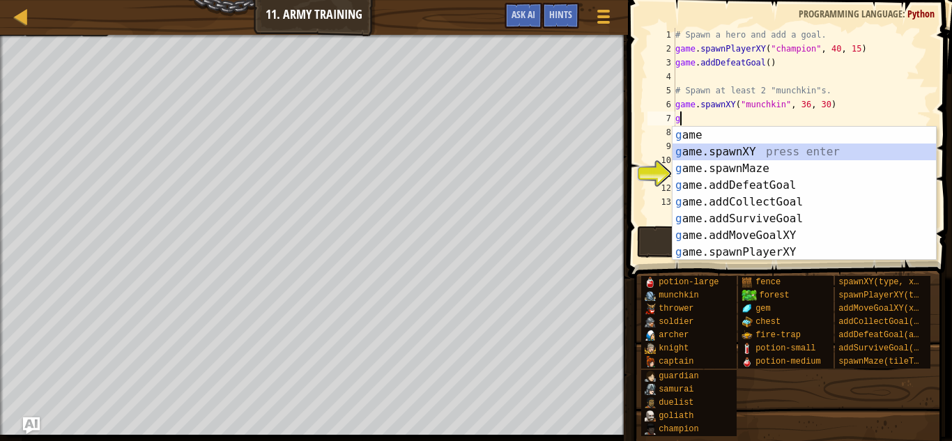
click at [880, 148] on div "g ame press enter g ame.spawnXY press enter g ame.spawnMaze press enter g ame.a…" at bounding box center [803, 210] width 263 height 167
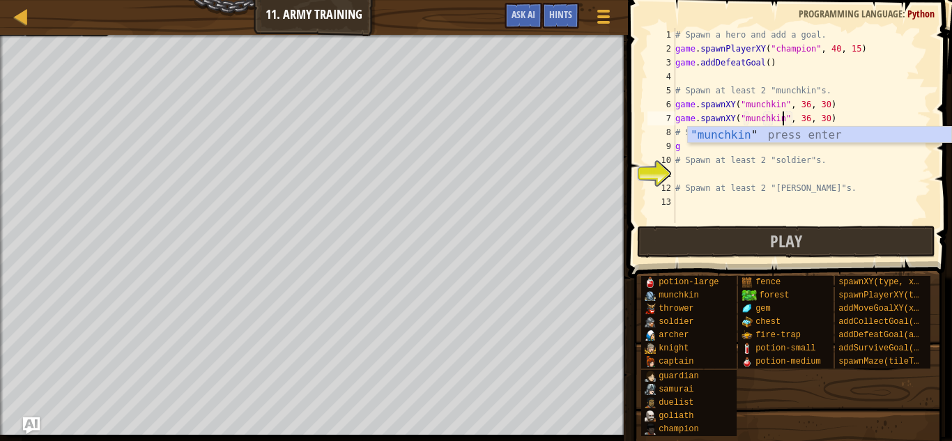
scroll to position [6, 15]
click at [781, 155] on div "# Spawn a hero and add a goal. game . spawnPlayerXY ( "champion" , 40 , 15 ) ga…" at bounding box center [801, 139] width 258 height 223
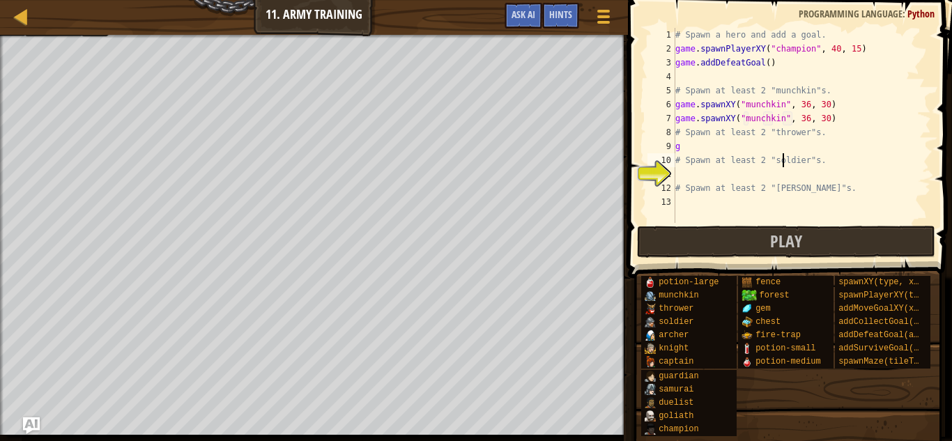
click at [784, 152] on div "# Spawn a hero and add a goal. game . spawnPlayerXY ( "champion" , 40 , 15 ) ga…" at bounding box center [801, 139] width 258 height 223
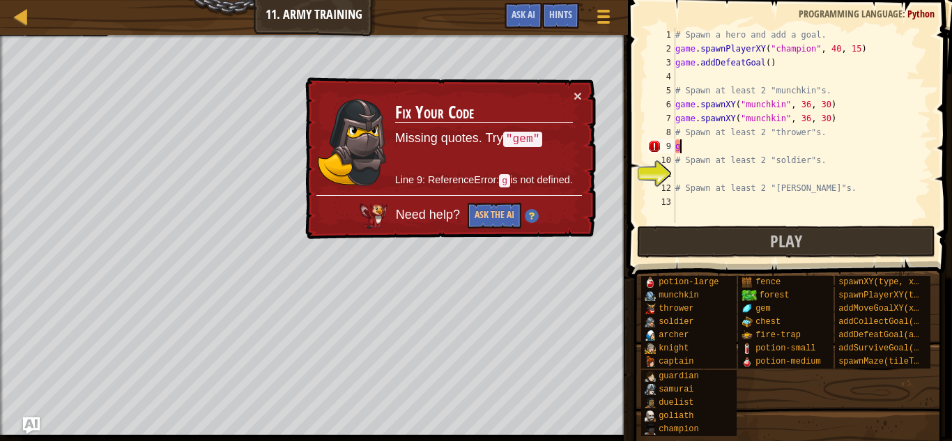
scroll to position [6, 1]
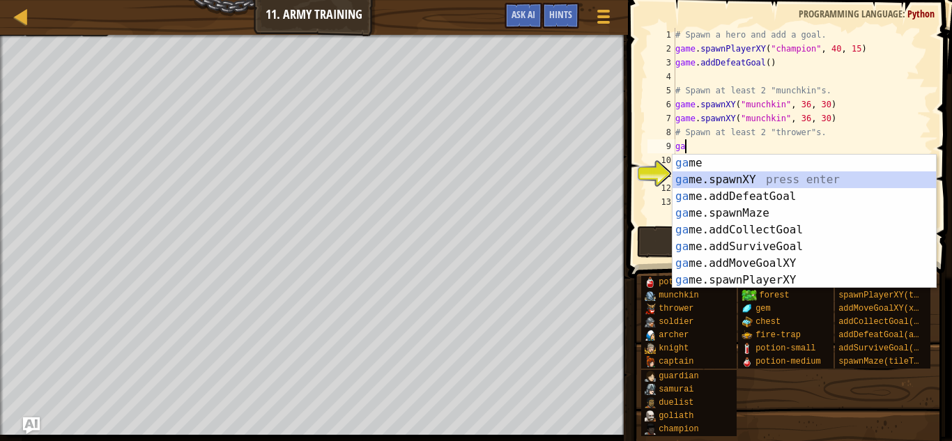
click at [795, 180] on div "ga me press enter ga me.spawnXY press enter ga me.addDefeatGoal press enter ga …" at bounding box center [803, 238] width 263 height 167
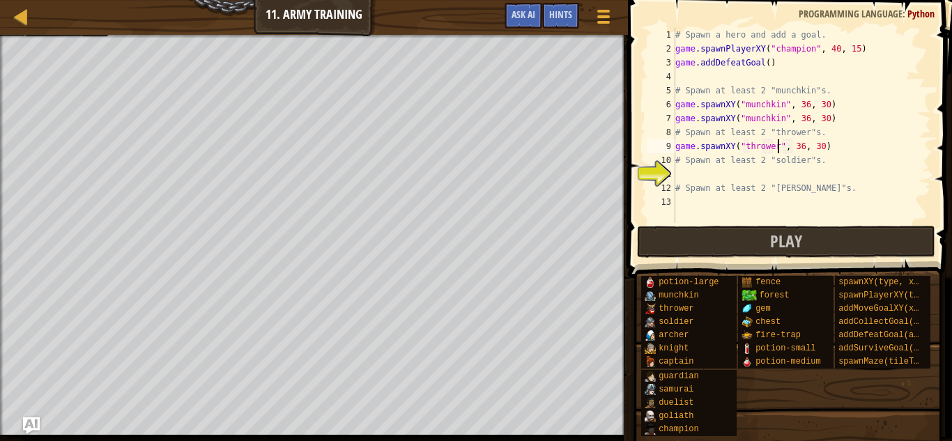
scroll to position [6, 15]
click at [803, 148] on div "# Spawn a hero and add a goal. game . spawnPlayerXY ( "champion" , 40 , 15 ) ga…" at bounding box center [801, 139] width 258 height 223
type textarea "game.spawnXY("thrower", 34, 30)"
click at [842, 141] on div "# Spawn a hero and add a goal. game . spawnPlayerXY ( "champion" , 40 , 15 ) ga…" at bounding box center [801, 139] width 258 height 223
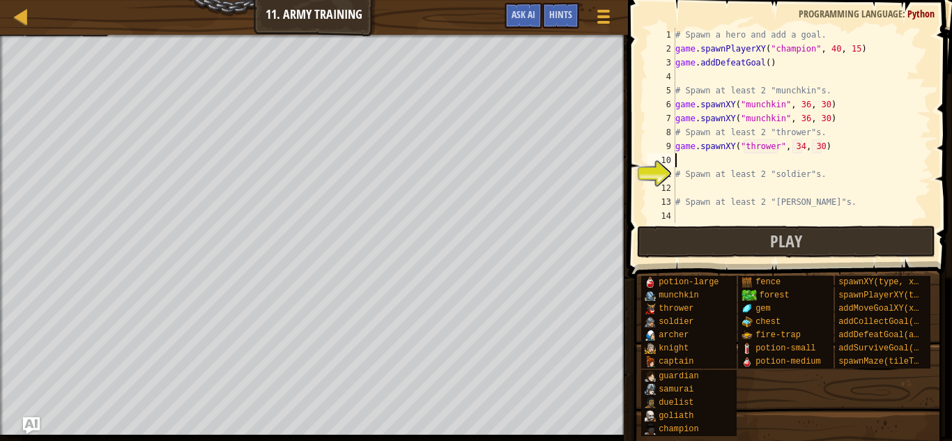
scroll to position [6, 0]
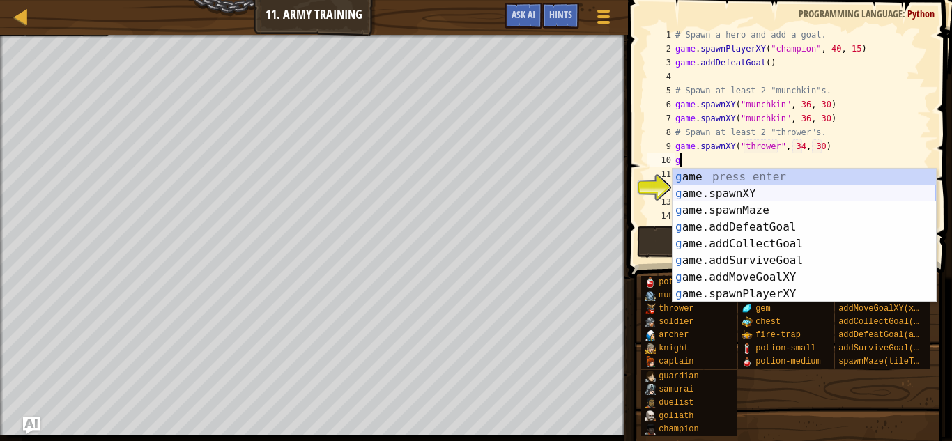
click at [861, 194] on div "g ame press enter g ame.spawnXY press enter g ame.spawnMaze press enter g ame.a…" at bounding box center [803, 252] width 263 height 167
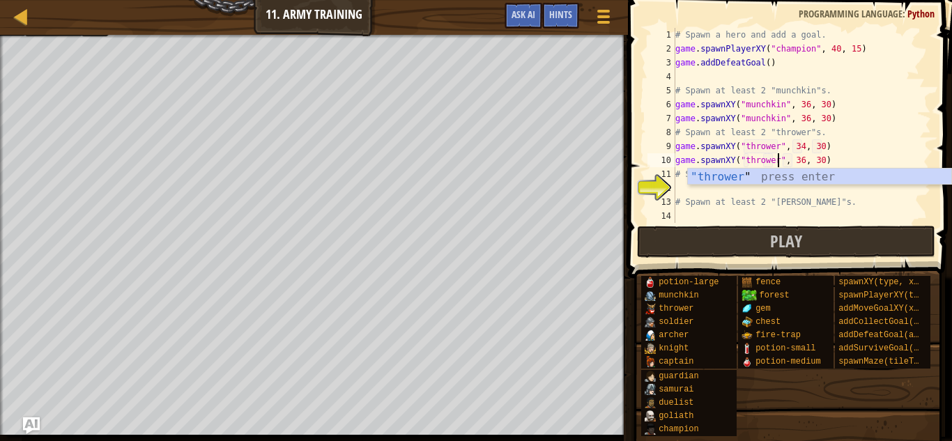
scroll to position [6, 15]
click at [800, 159] on div "# Spawn a hero and add a goal. game . spawnPlayerXY ( "champion" , 40 , 15 ) ga…" at bounding box center [801, 139] width 258 height 223
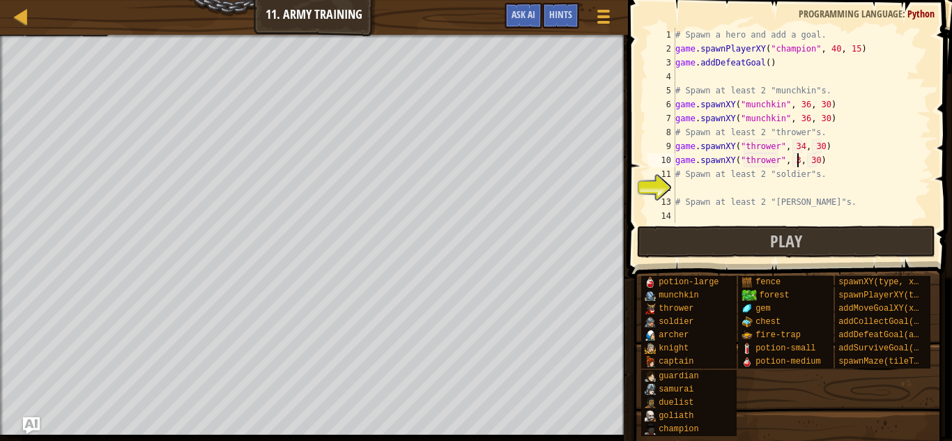
type textarea "game.spawnXY("thrower", 34, 30)"
click at [715, 188] on div "# Spawn a hero and add a goal. game . spawnPlayerXY ( "champion" , 40 , 15 ) ga…" at bounding box center [801, 139] width 258 height 223
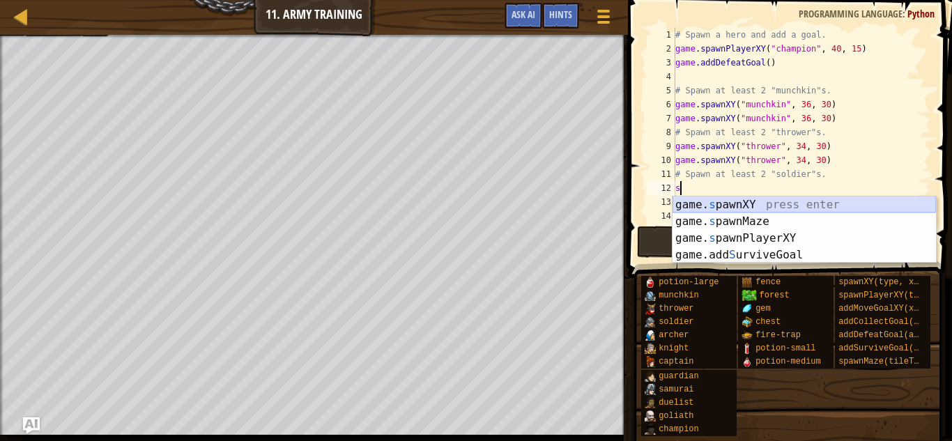
click at [729, 208] on div "game. s pawnXY press enter game. s pawnMaze press enter game. s pawnPlayerXY pr…" at bounding box center [803, 246] width 263 height 100
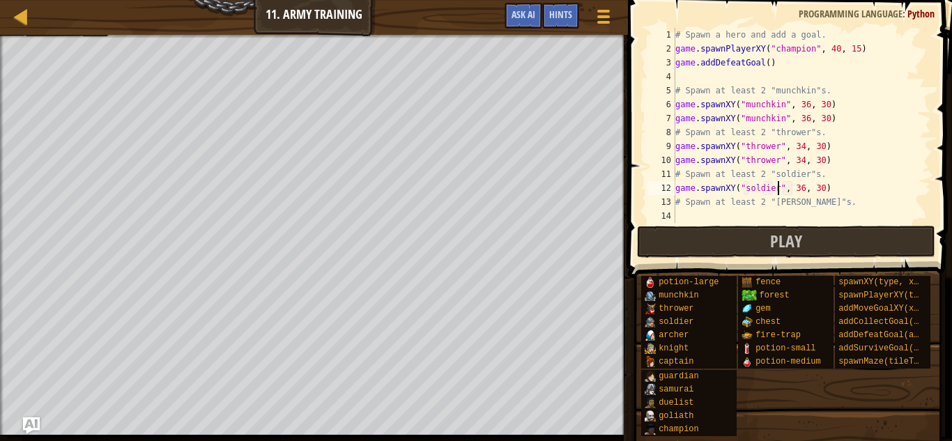
scroll to position [6, 15]
click at [822, 189] on div "# Spawn a hero and add a goal. game . spawnPlayerXY ( "champion" , 40 , 15 ) ga…" at bounding box center [801, 139] width 258 height 223
type textarea "game.spawnXY("soldier", 36, 23)"
click at [835, 192] on div "# Spawn a hero and add a goal. game . spawnPlayerXY ( "champion" , 40 , 15 ) ga…" at bounding box center [801, 139] width 258 height 223
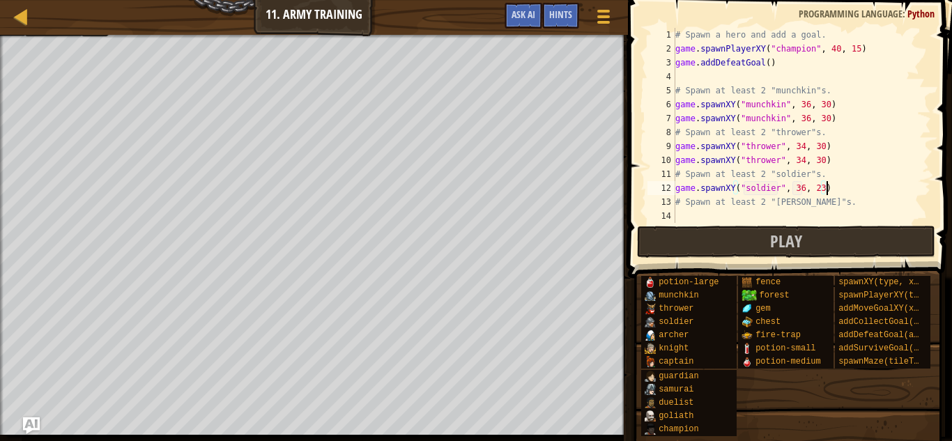
scroll to position [6, 0]
type textarea "s"
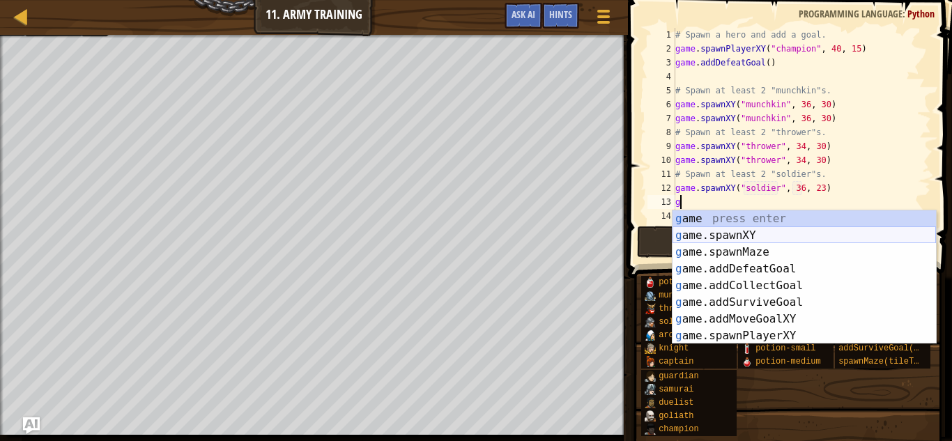
click at [851, 235] on div "g ame press enter g ame.spawnXY press enter g ame.spawnMaze press enter g ame.a…" at bounding box center [803, 293] width 263 height 167
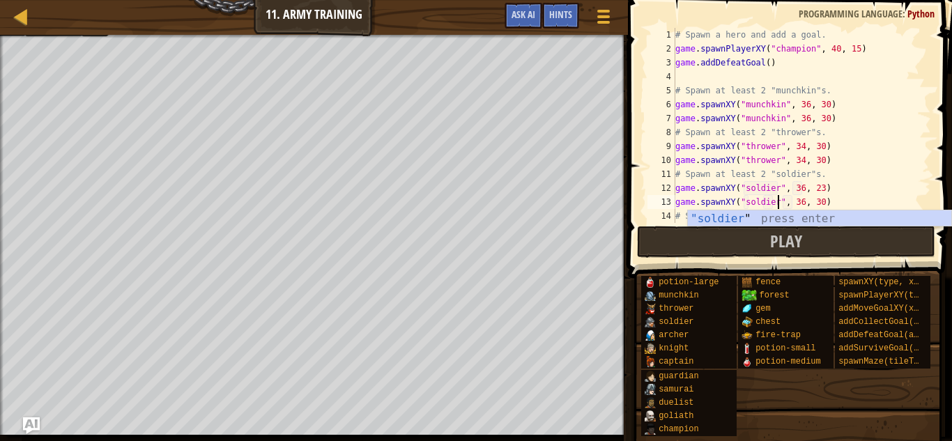
scroll to position [6, 15]
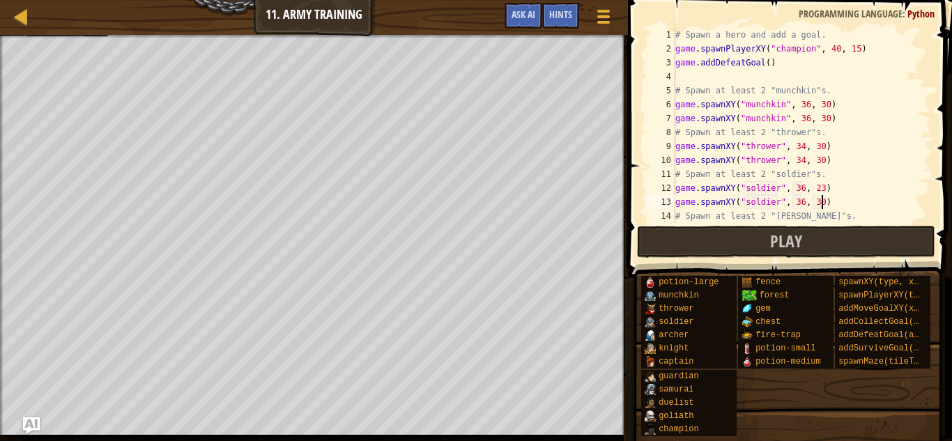
click at [823, 203] on div "# Spawn a hero and add a goal. game . spawnPlayerXY ( "champion" , 40 , 15 ) ga…" at bounding box center [801, 139] width 258 height 223
type textarea "game.spawnXY("soldier", 36, 28)"
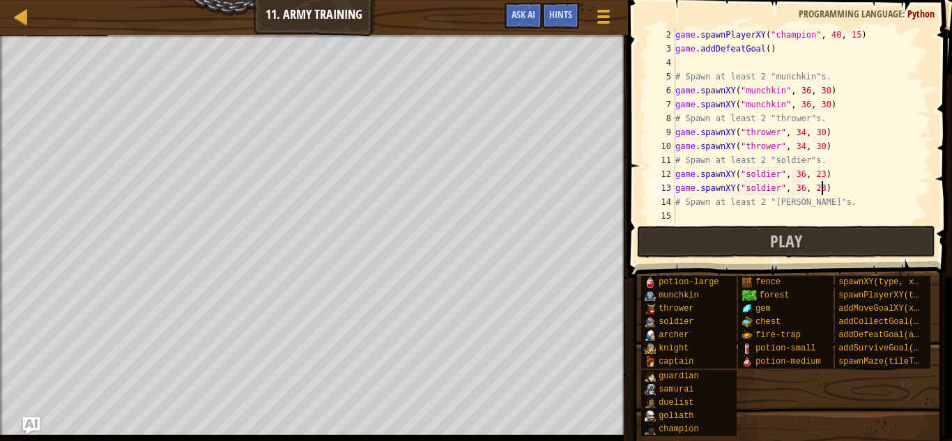
scroll to position [14, 0]
click at [749, 212] on div "game . spawnPlayerXY ( "champion" , 40 , 15 ) game . addDefeatGoal ( ) # Spawn …" at bounding box center [801, 139] width 258 height 223
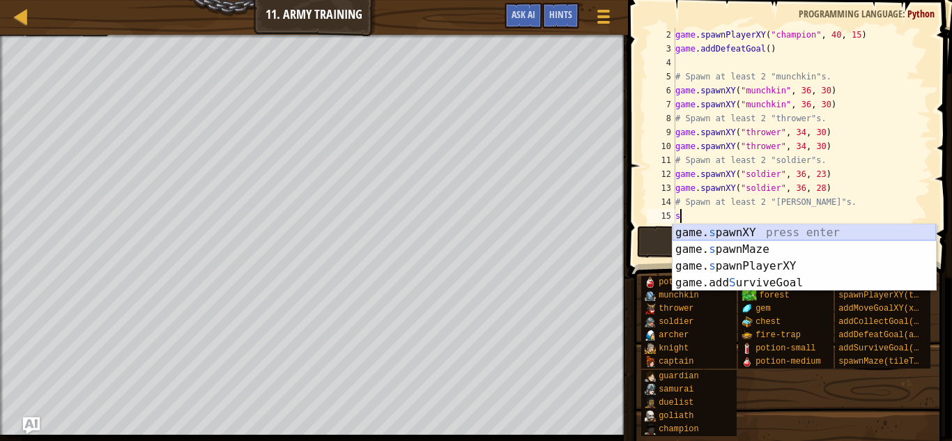
click at [768, 229] on div "game. s pawnXY press enter game. s pawnMaze press enter game. s pawnPlayerXY pr…" at bounding box center [803, 274] width 263 height 100
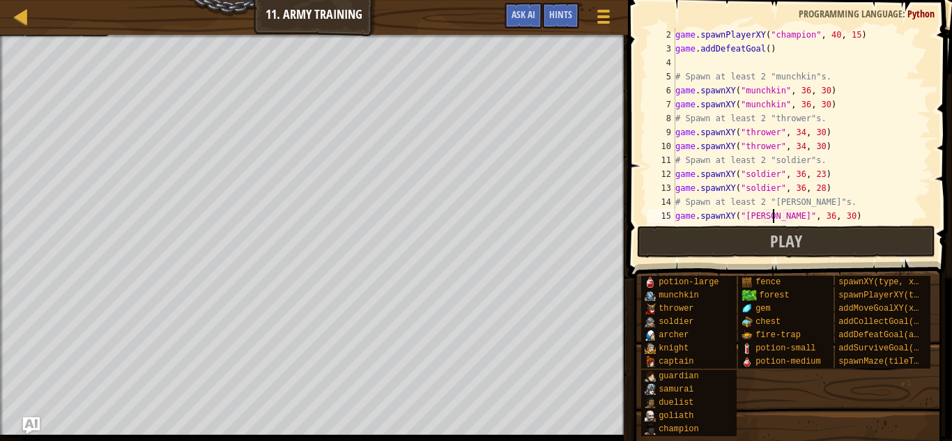
scroll to position [6, 14]
click at [796, 215] on div "game . spawnPlayerXY ( "champion" , 40 , 15 ) game . addDefeatGoal ( ) # Spawn …" at bounding box center [801, 139] width 258 height 223
type textarea "game.spawnXY("[PERSON_NAME]", 18, 30)"
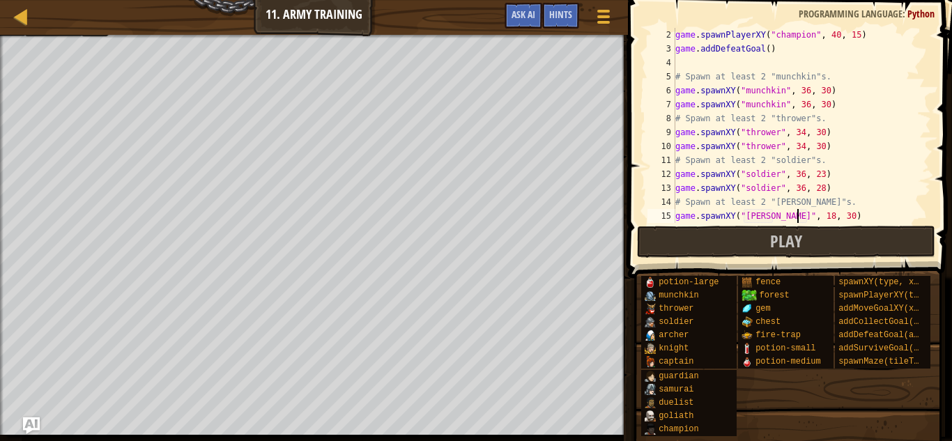
click at [833, 216] on div "game . spawnPlayerXY ( "champion" , 40 , 15 ) game . addDefeatGoal ( ) # Spawn …" at bounding box center [801, 139] width 258 height 223
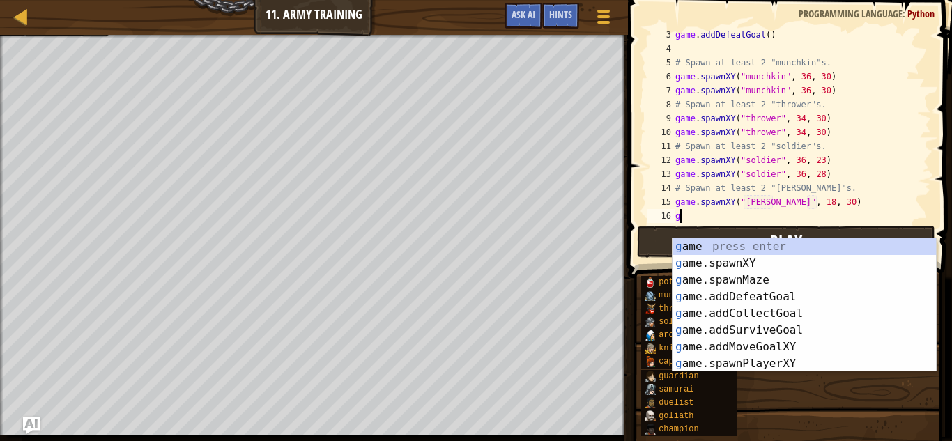
scroll to position [28, 0]
click at [856, 261] on div "g ame press enter g ame.spawnXY press enter g ame.spawnMaze press enter g ame.a…" at bounding box center [803, 321] width 263 height 167
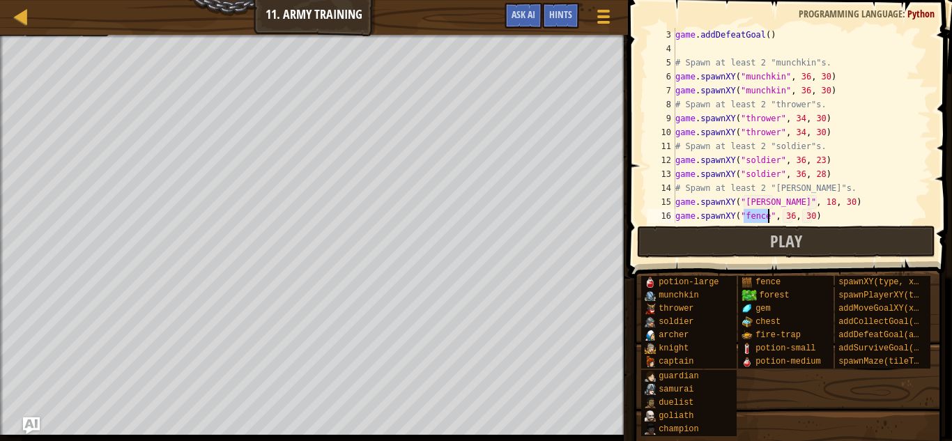
click at [793, 215] on div "game . addDefeatGoal ( ) # Spawn at least 2 "munchkin"s. game . spawnXY ( "munc…" at bounding box center [801, 139] width 258 height 223
click at [823, 231] on button "Play" at bounding box center [786, 242] width 298 height 32
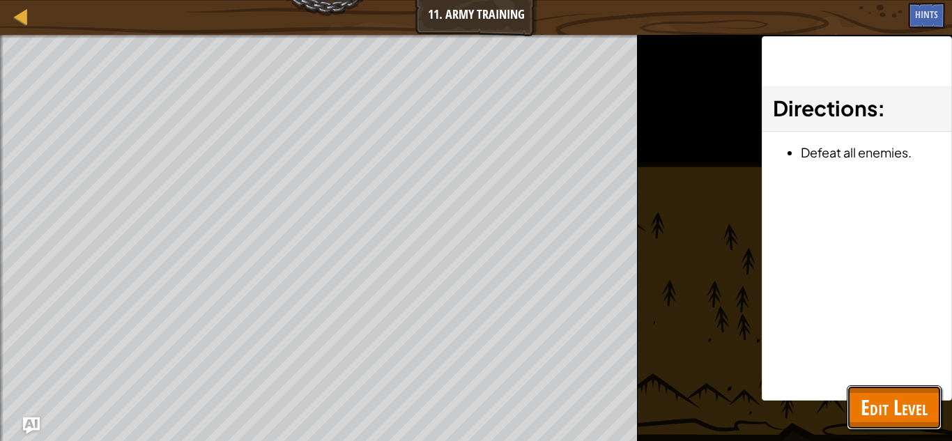
click at [893, 415] on span "Edit Level" at bounding box center [893, 407] width 67 height 29
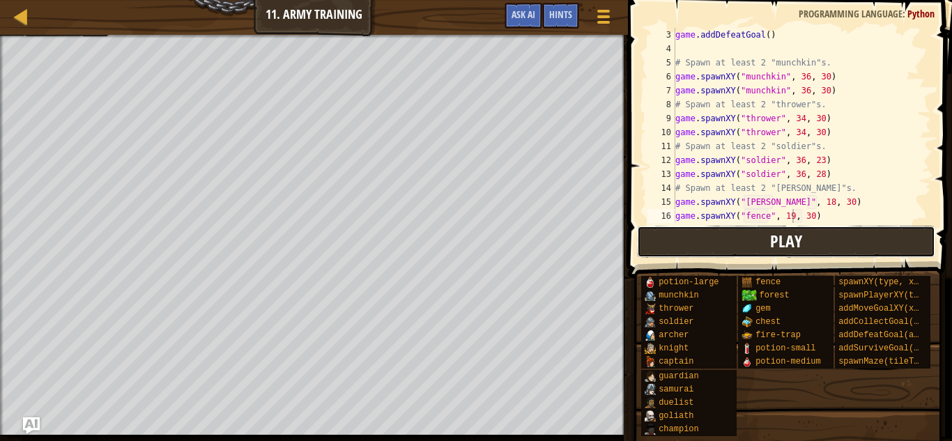
click at [725, 242] on button "Play" at bounding box center [786, 242] width 298 height 32
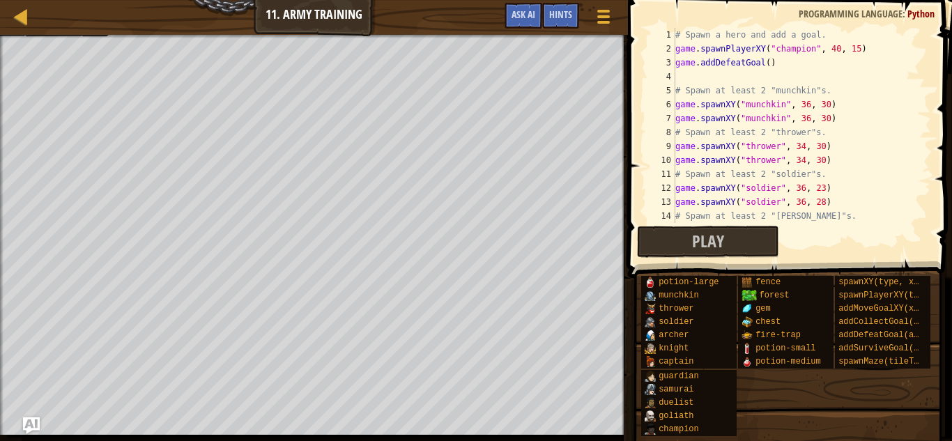
scroll to position [0, 0]
click at [769, 240] on button "Play" at bounding box center [708, 242] width 142 height 32
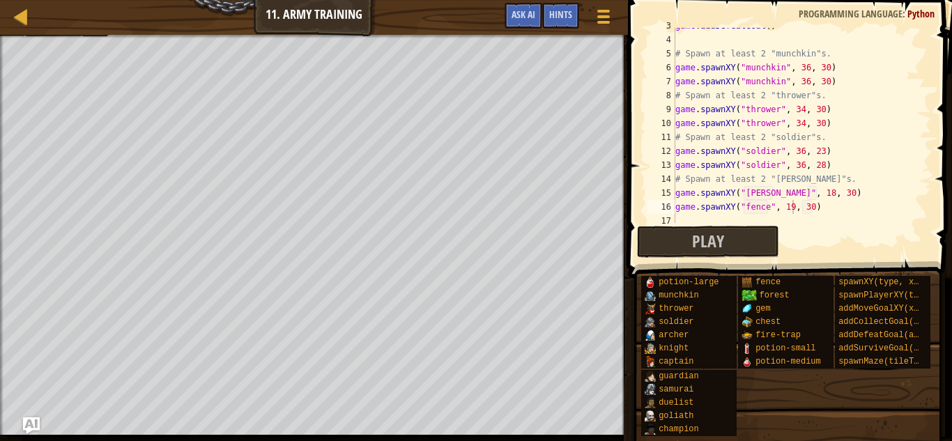
scroll to position [42, 0]
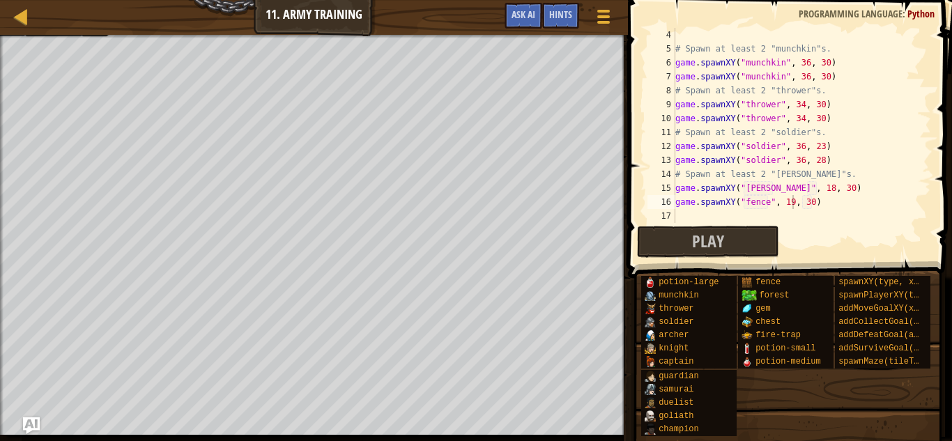
click at [769, 201] on div "# Spawn at least 2 "munchkin"s. game . spawnXY ( "munchkin" , 36 , 30 ) game . …" at bounding box center [801, 139] width 258 height 223
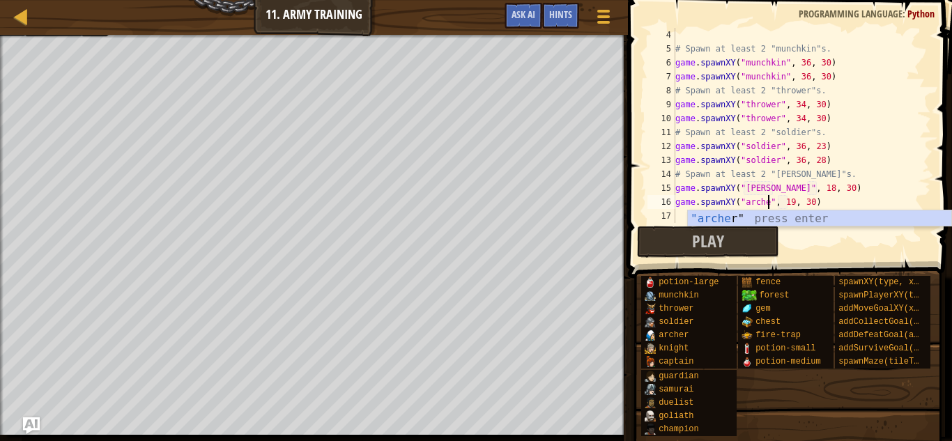
type textarea "game.spawnXY("[PERSON_NAME]", 19, 30)"
click at [736, 243] on button "Play" at bounding box center [708, 242] width 142 height 32
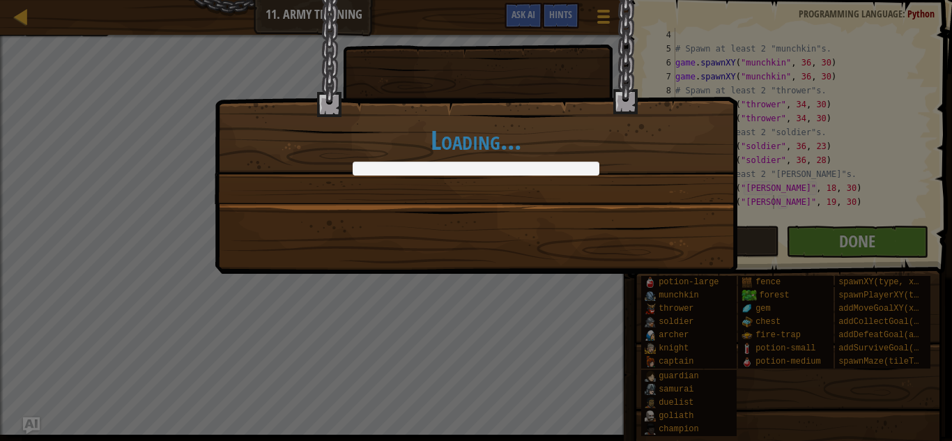
click at [807, 248] on div "Loading..." at bounding box center [476, 220] width 952 height 441
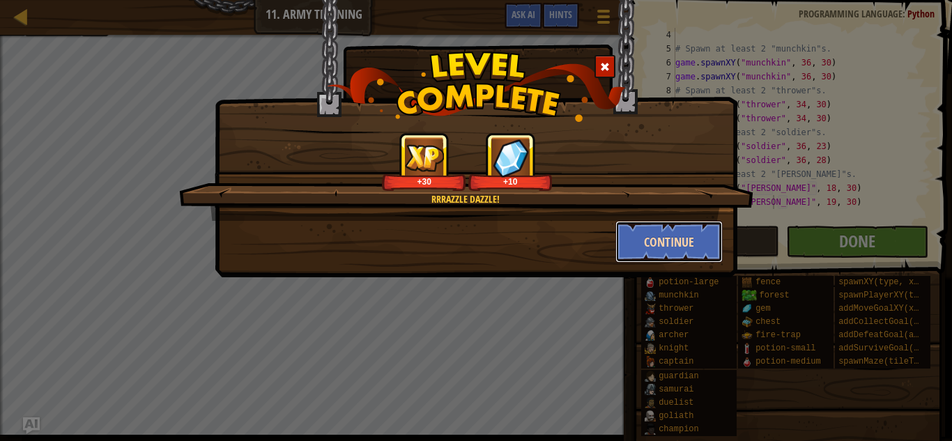
click at [631, 232] on button "Continue" at bounding box center [669, 242] width 108 height 42
